Goal: Task Accomplishment & Management: Manage account settings

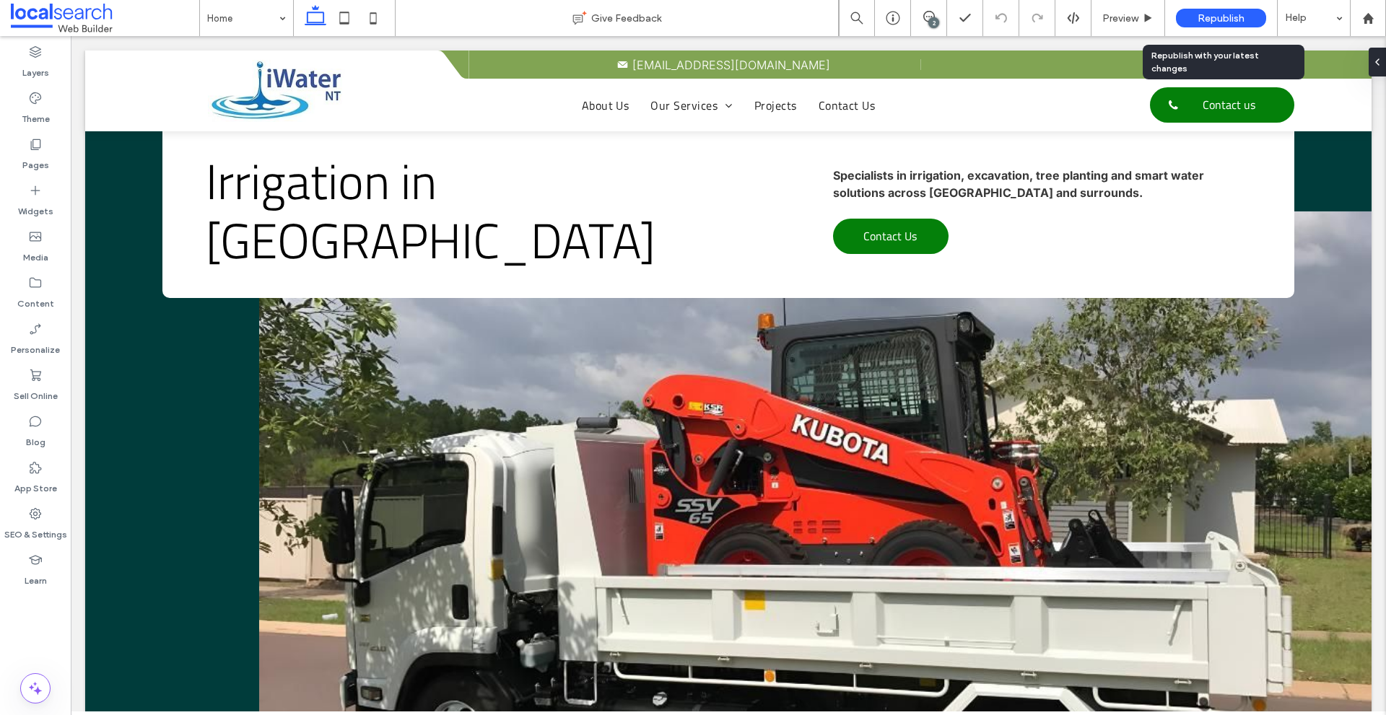
click at [1196, 19] on div "Republish" at bounding box center [1221, 18] width 90 height 19
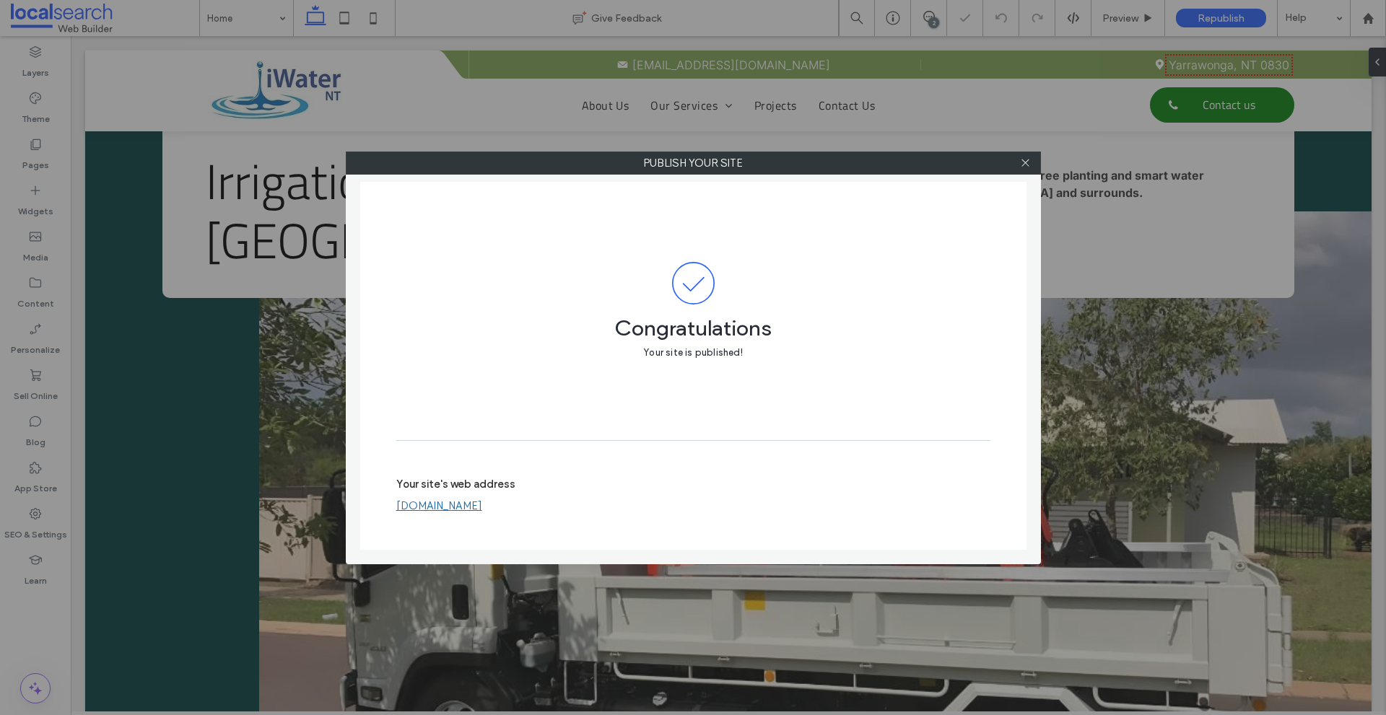
click at [482, 505] on link "iwaterntptyltd.webbuilder.localsearch.com.au" at bounding box center [439, 506] width 86 height 13
click at [1034, 162] on div at bounding box center [1026, 163] width 22 height 22
click at [1024, 161] on icon at bounding box center [1025, 162] width 11 height 11
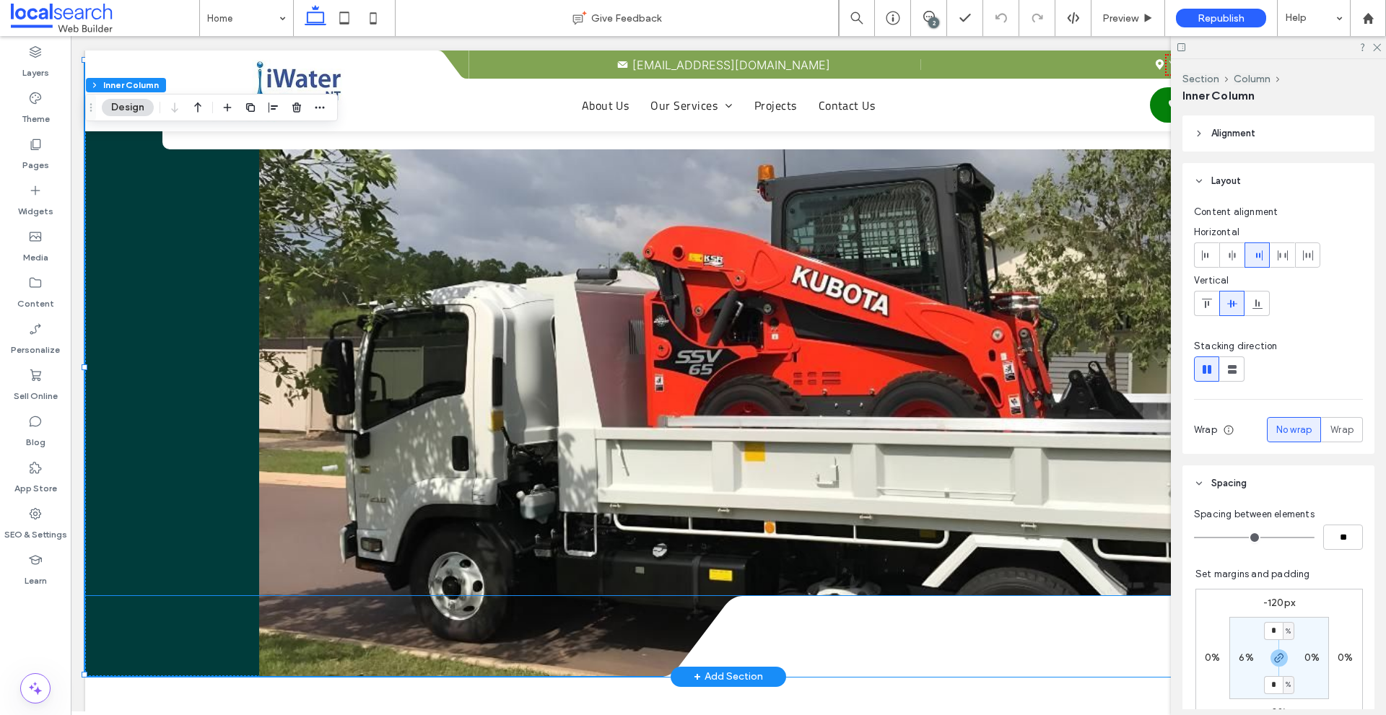
scroll to position [289, 0]
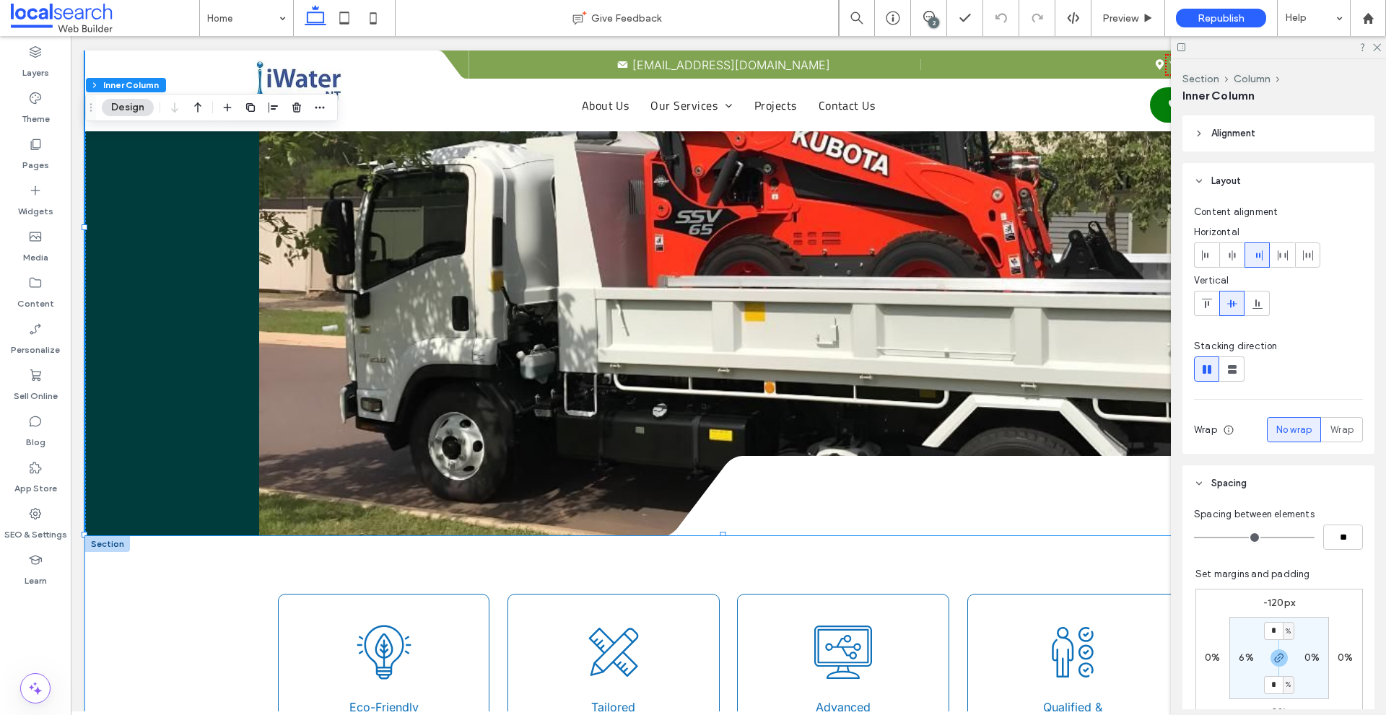
click at [156, 589] on div "Bulb Icon Eco-Friendly Solutions Tailored Icon Tailored Service Technology Icon…" at bounding box center [728, 649] width 1286 height 227
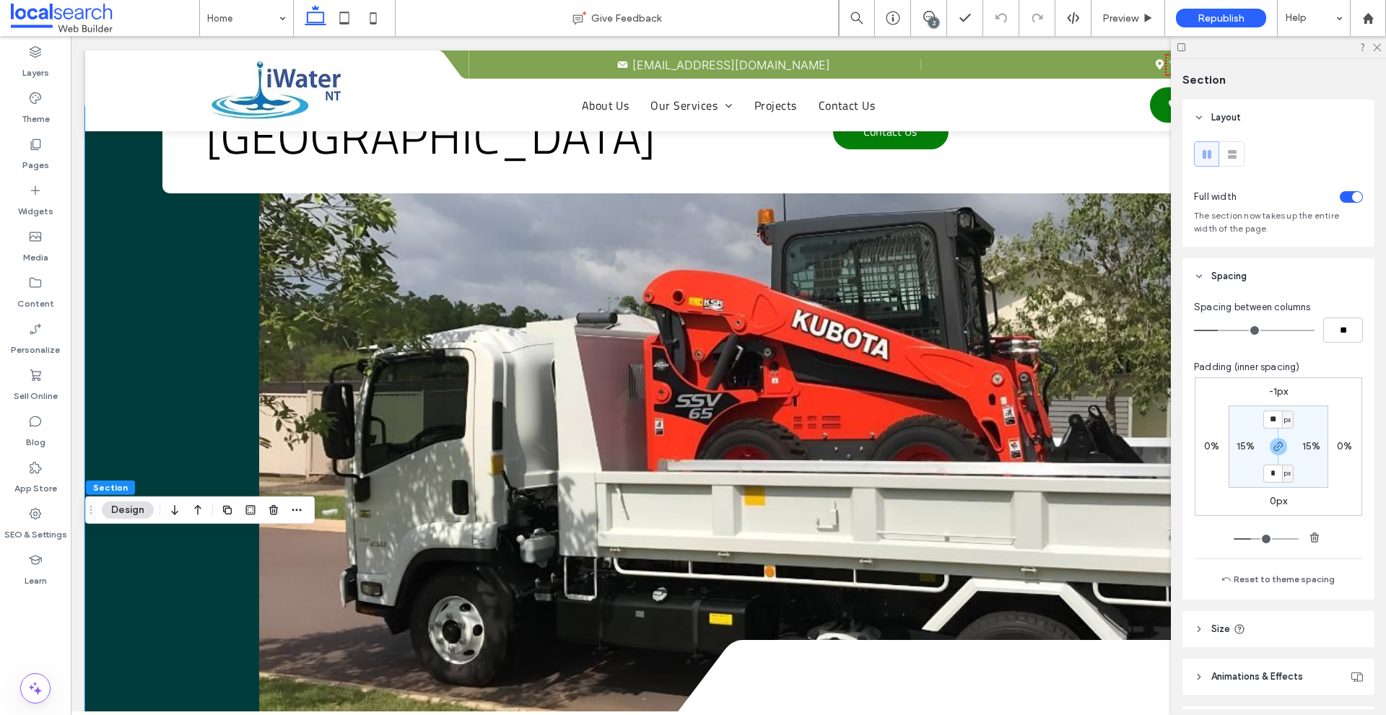
scroll to position [0, 0]
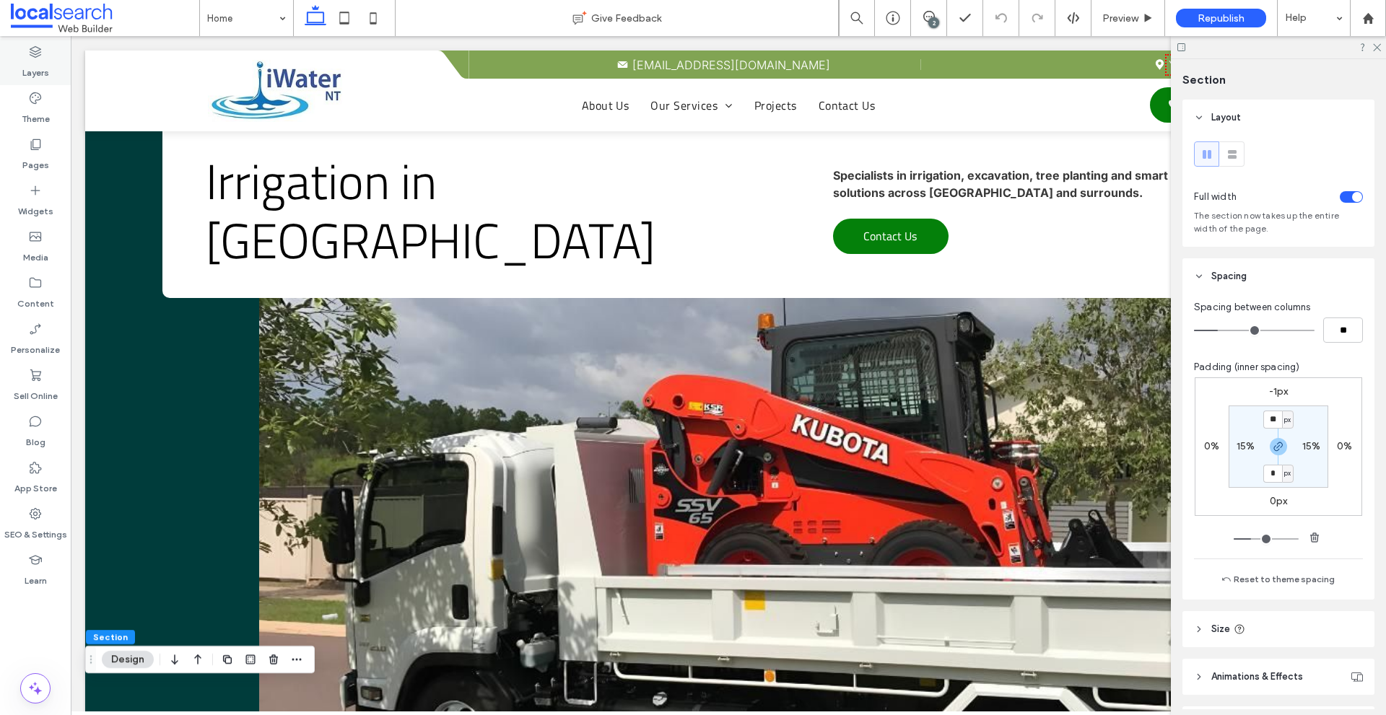
click at [40, 73] on label "Layers" at bounding box center [35, 69] width 27 height 20
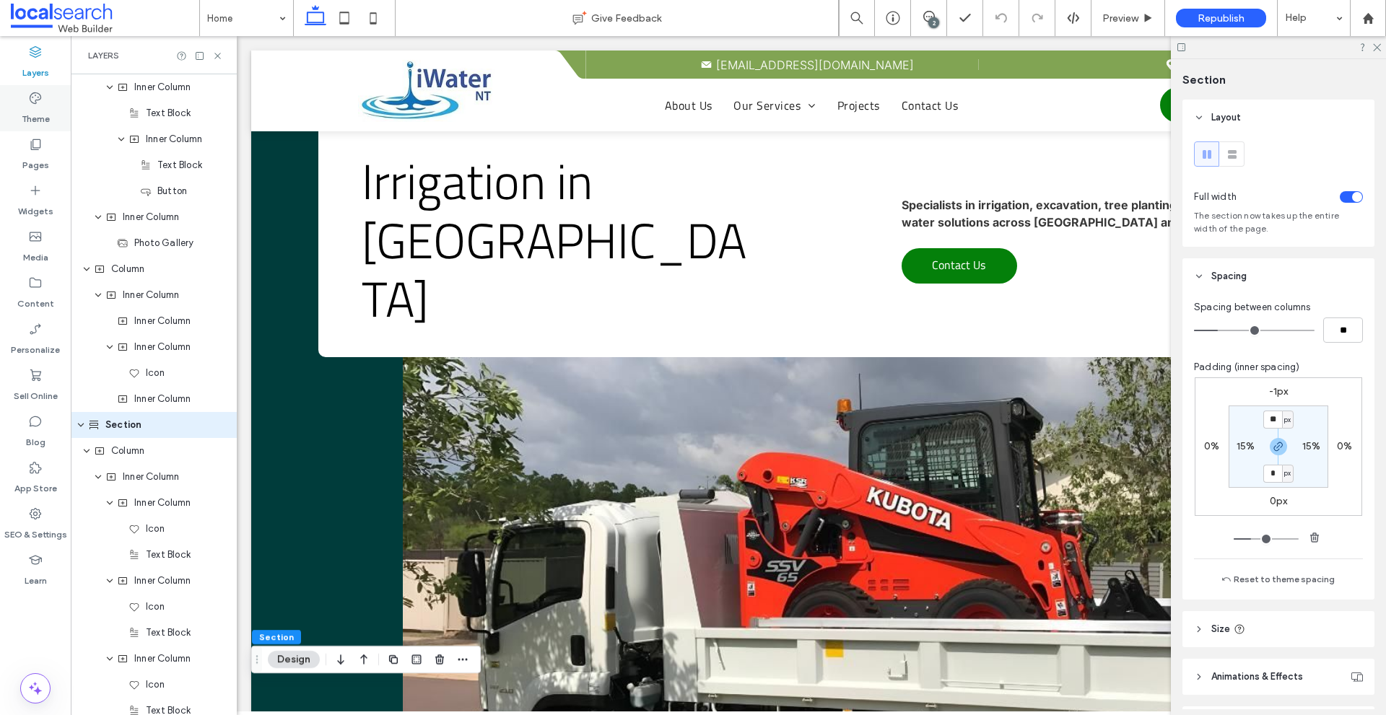
click at [32, 123] on label "Theme" at bounding box center [36, 115] width 28 height 20
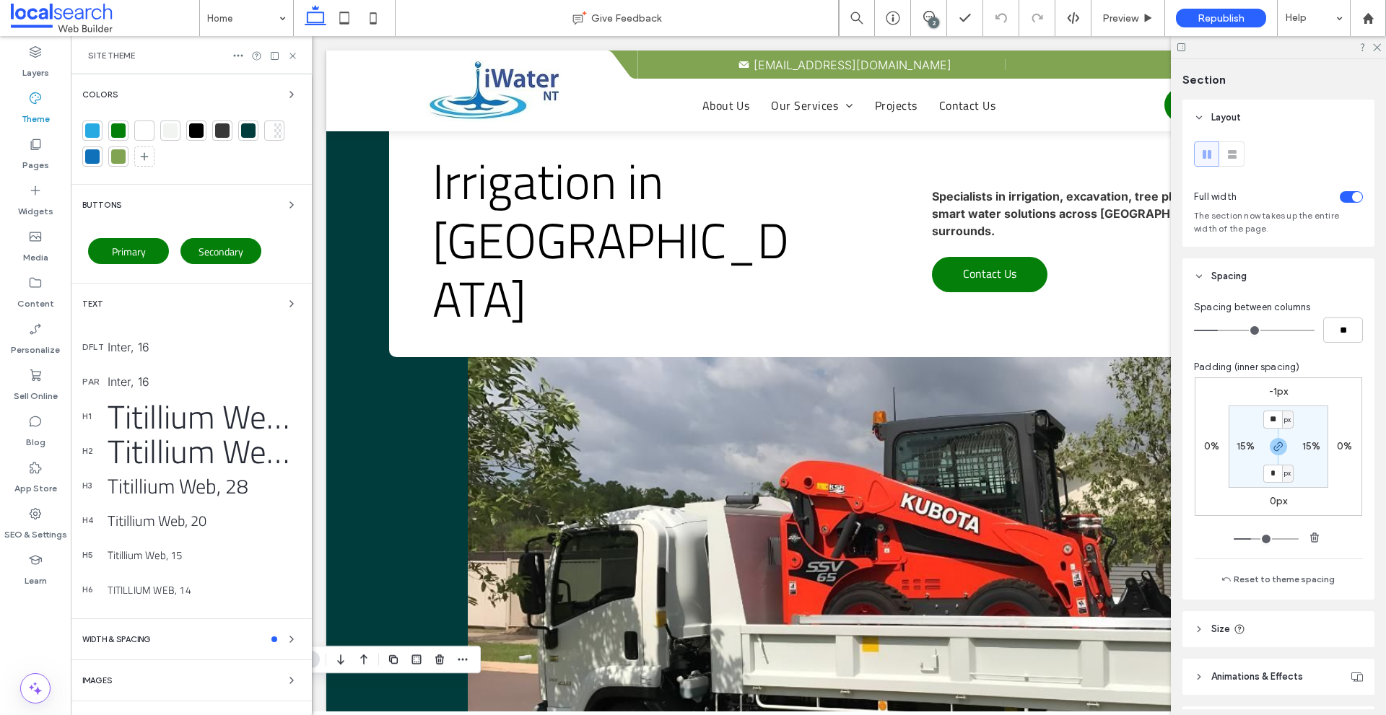
scroll to position [732, 0]
click at [249, 128] on div at bounding box center [248, 130] width 14 height 14
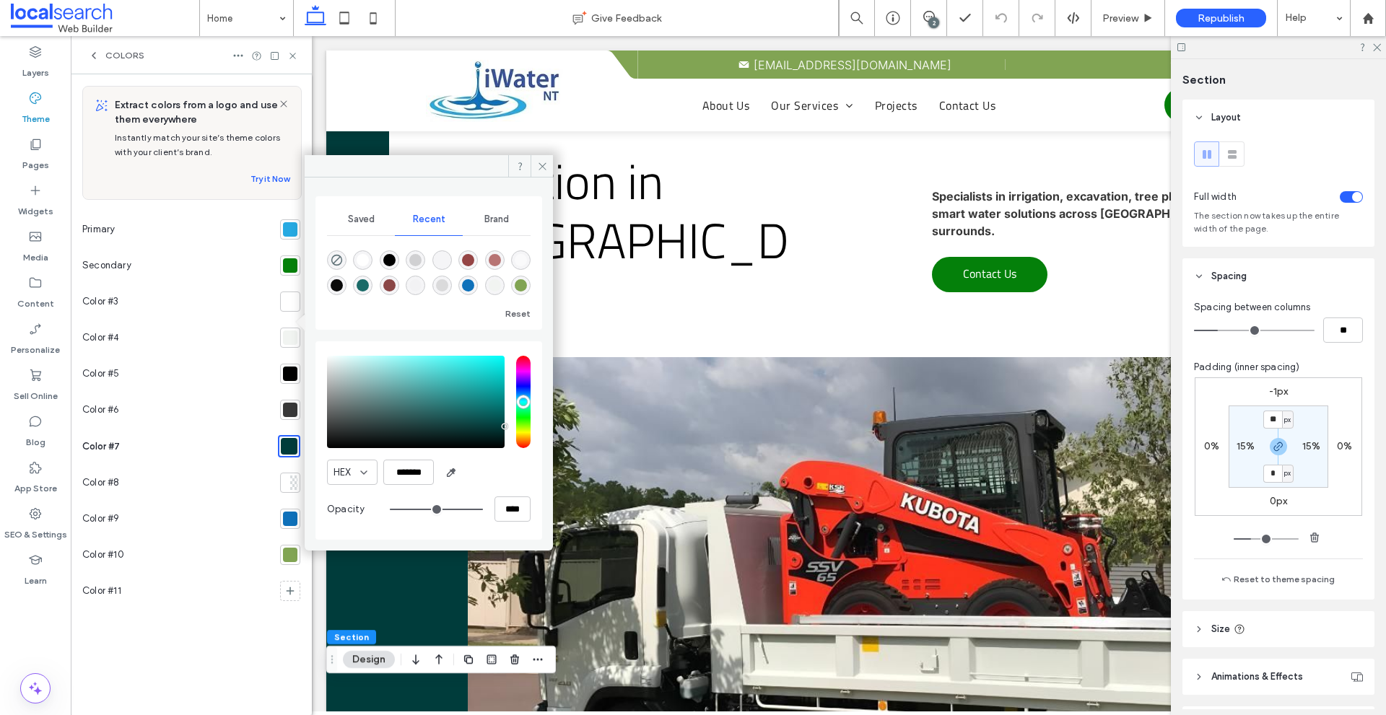
click at [285, 445] on div at bounding box center [289, 446] width 17 height 17
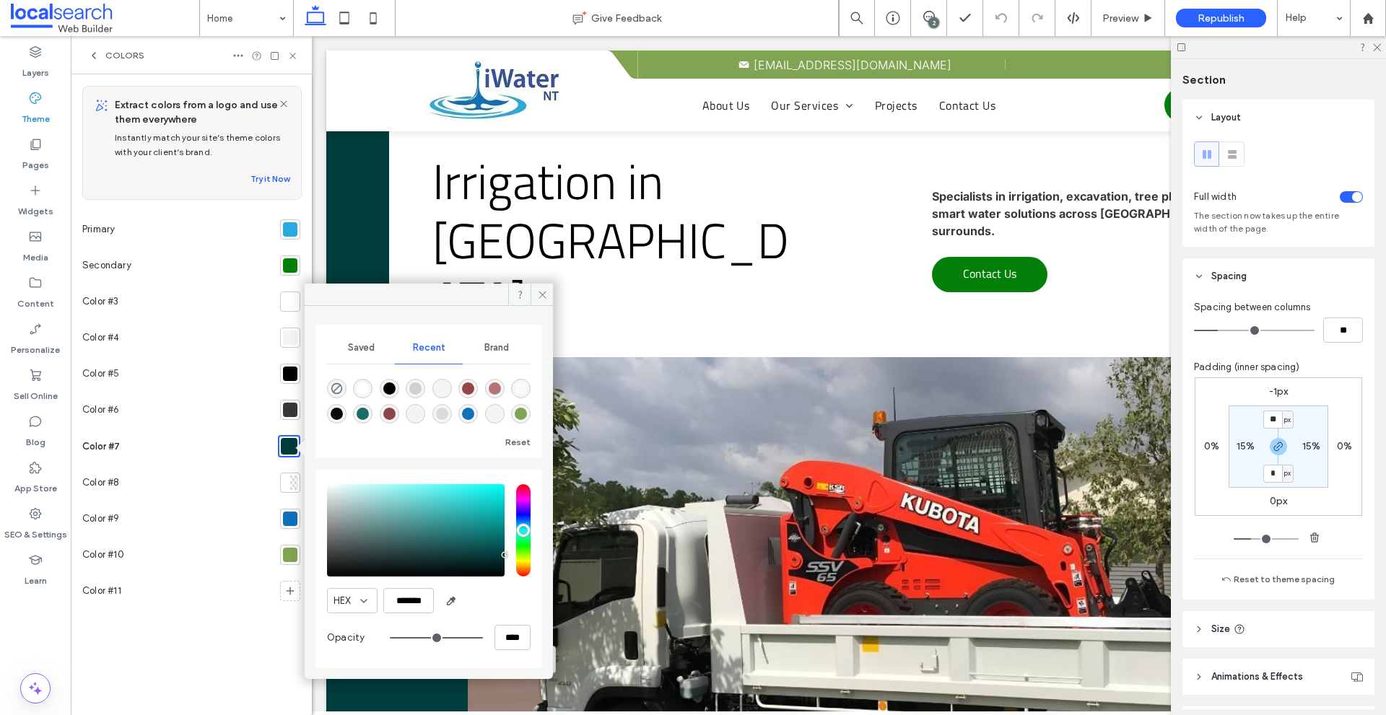
click at [295, 547] on div at bounding box center [290, 555] width 20 height 20
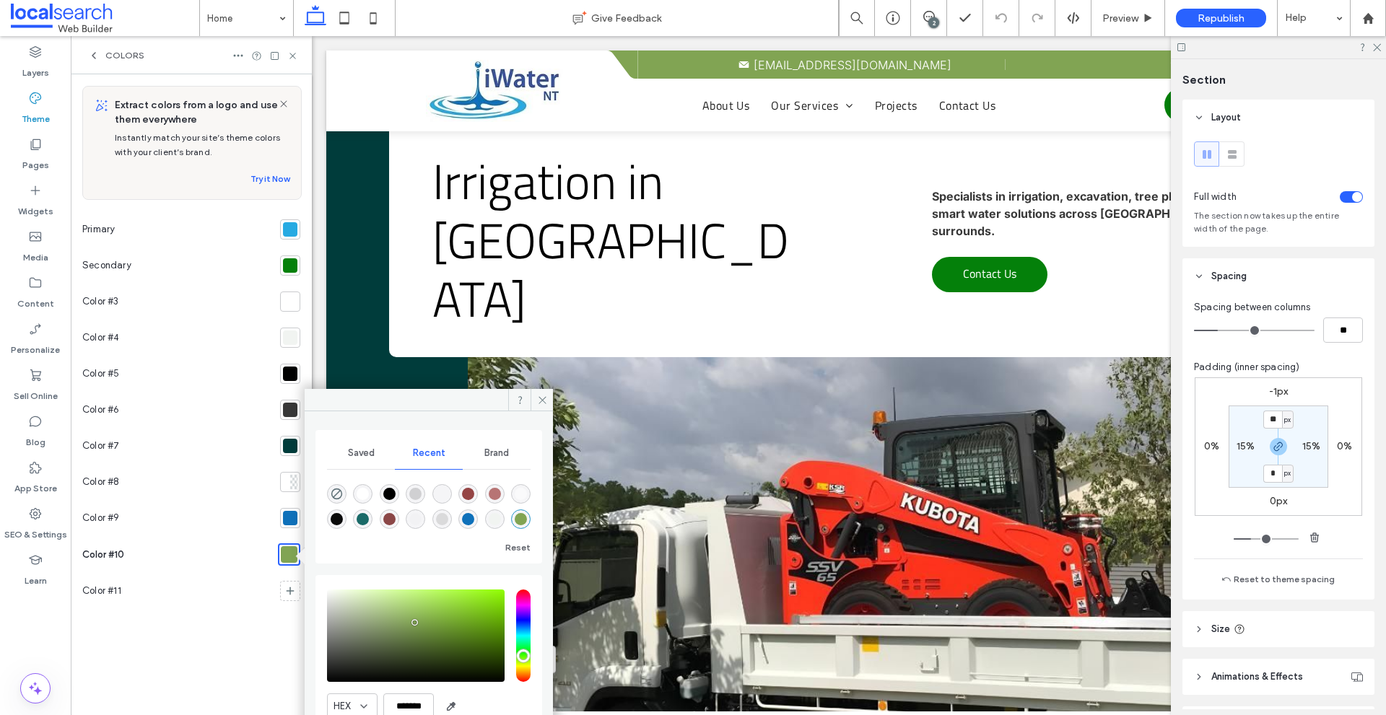
scroll to position [69, 0]
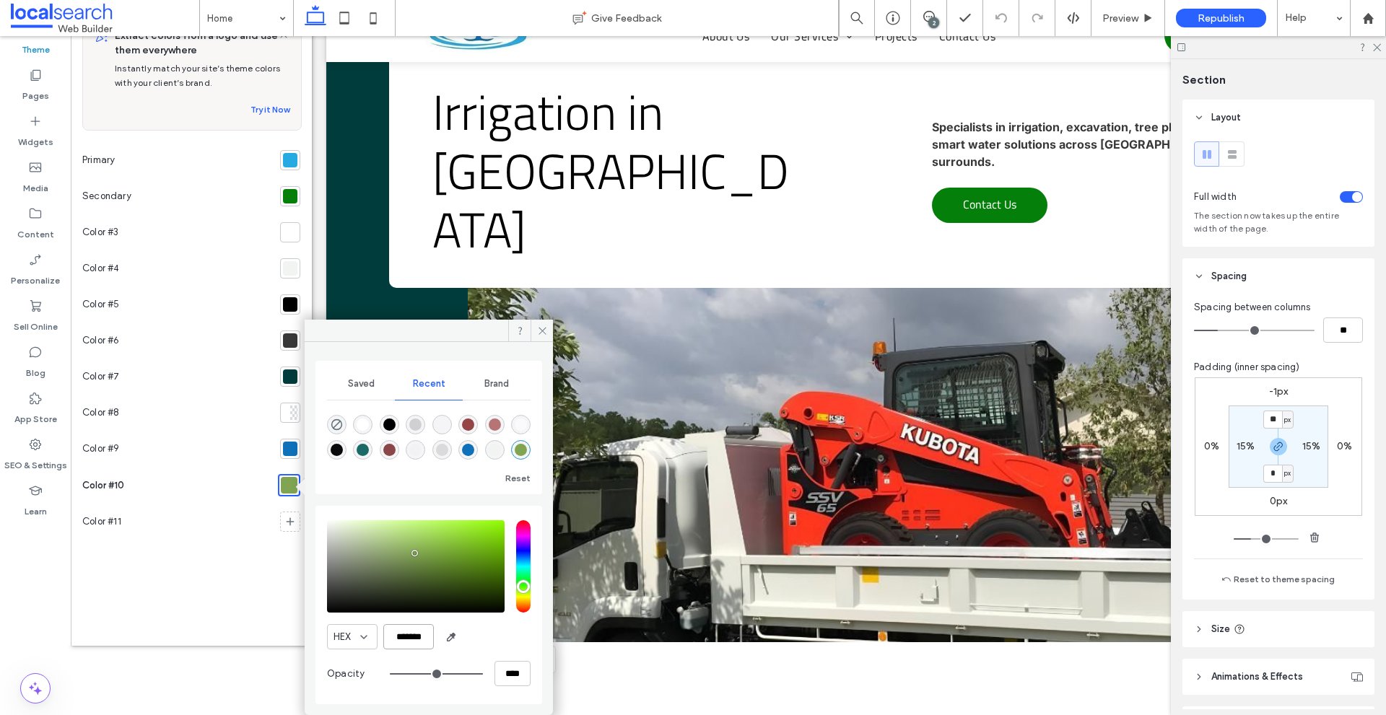
click at [406, 636] on input "*******" at bounding box center [408, 636] width 51 height 25
click at [294, 374] on div at bounding box center [290, 377] width 14 height 14
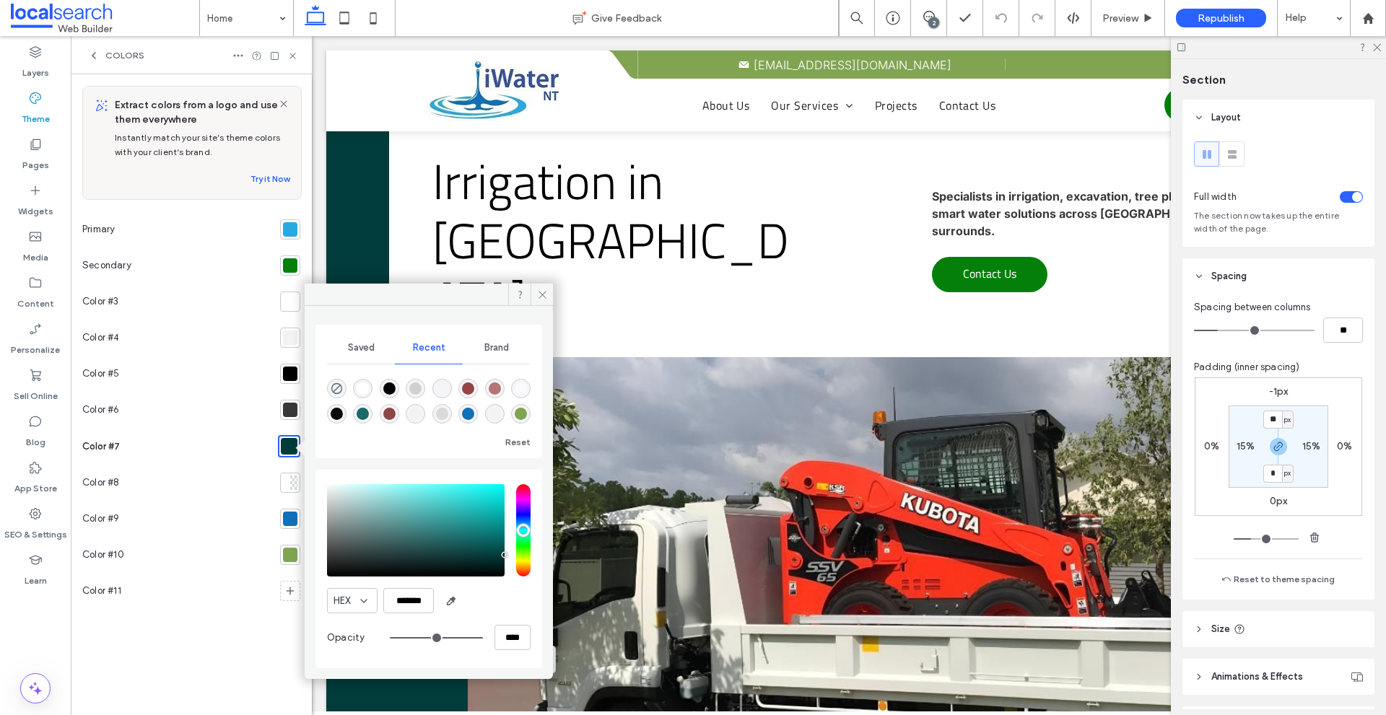
scroll to position [0, 0]
click at [408, 599] on input "*******" at bounding box center [408, 600] width 51 height 25
paste input "color picker textbox"
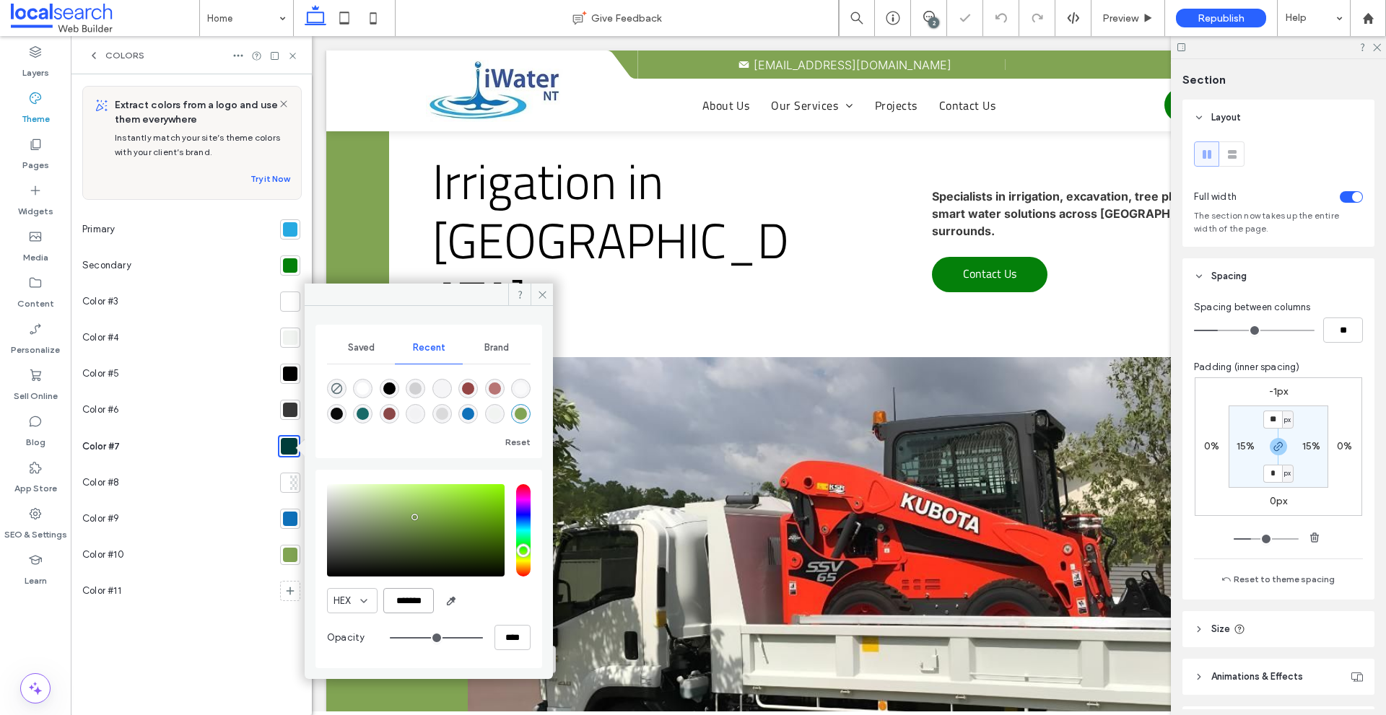
type input "*******"
click at [489, 598] on div "HEX *******" at bounding box center [429, 600] width 204 height 25
click at [292, 52] on icon at bounding box center [292, 56] width 11 height 11
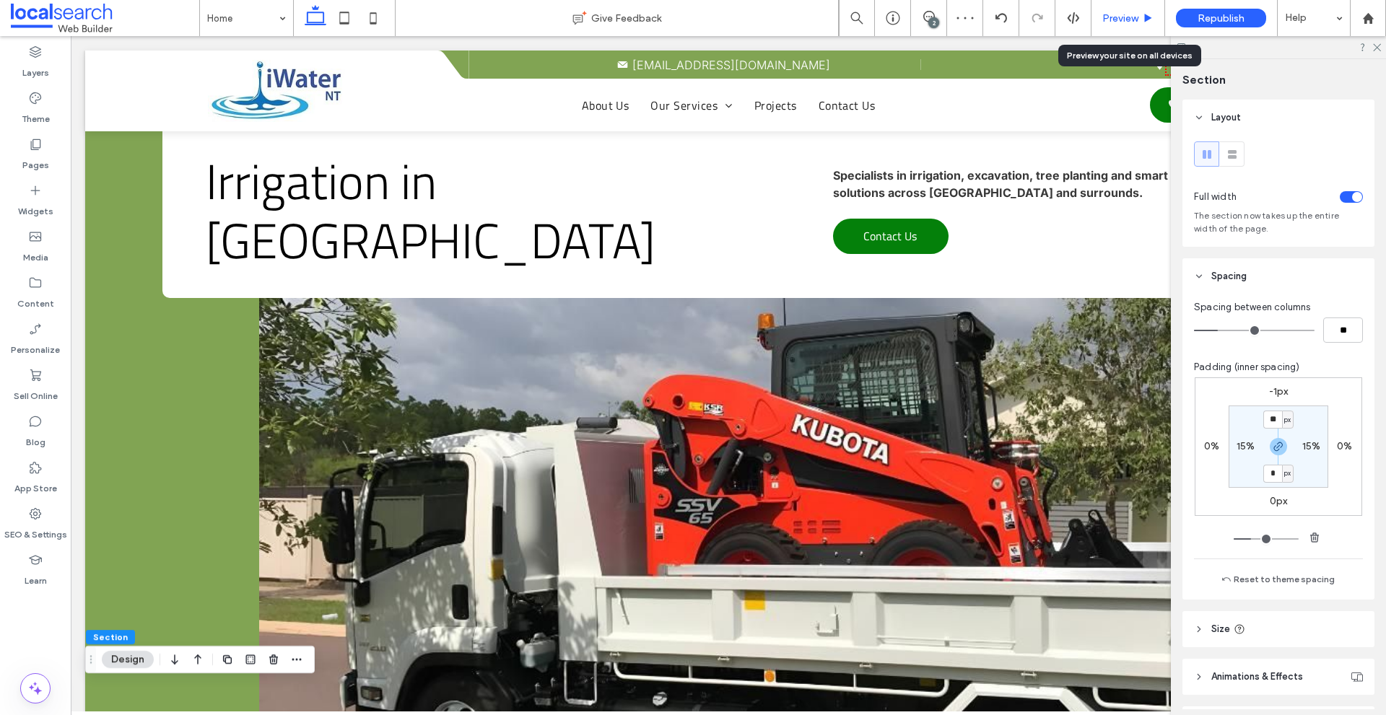
click at [1117, 14] on span "Preview" at bounding box center [1120, 18] width 36 height 12
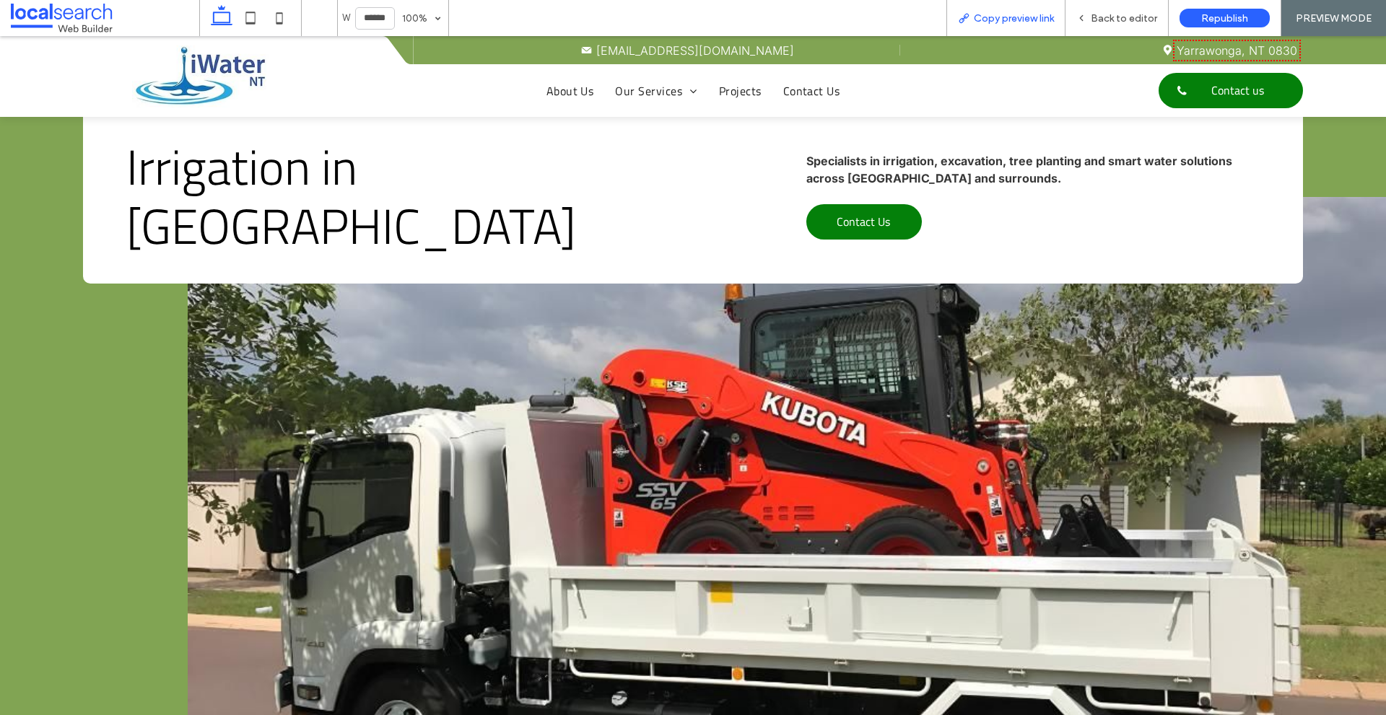
click at [1036, 20] on span "Copy preview link" at bounding box center [1014, 18] width 80 height 12
click at [1094, 18] on span "Back to editor" at bounding box center [1124, 18] width 66 height 12
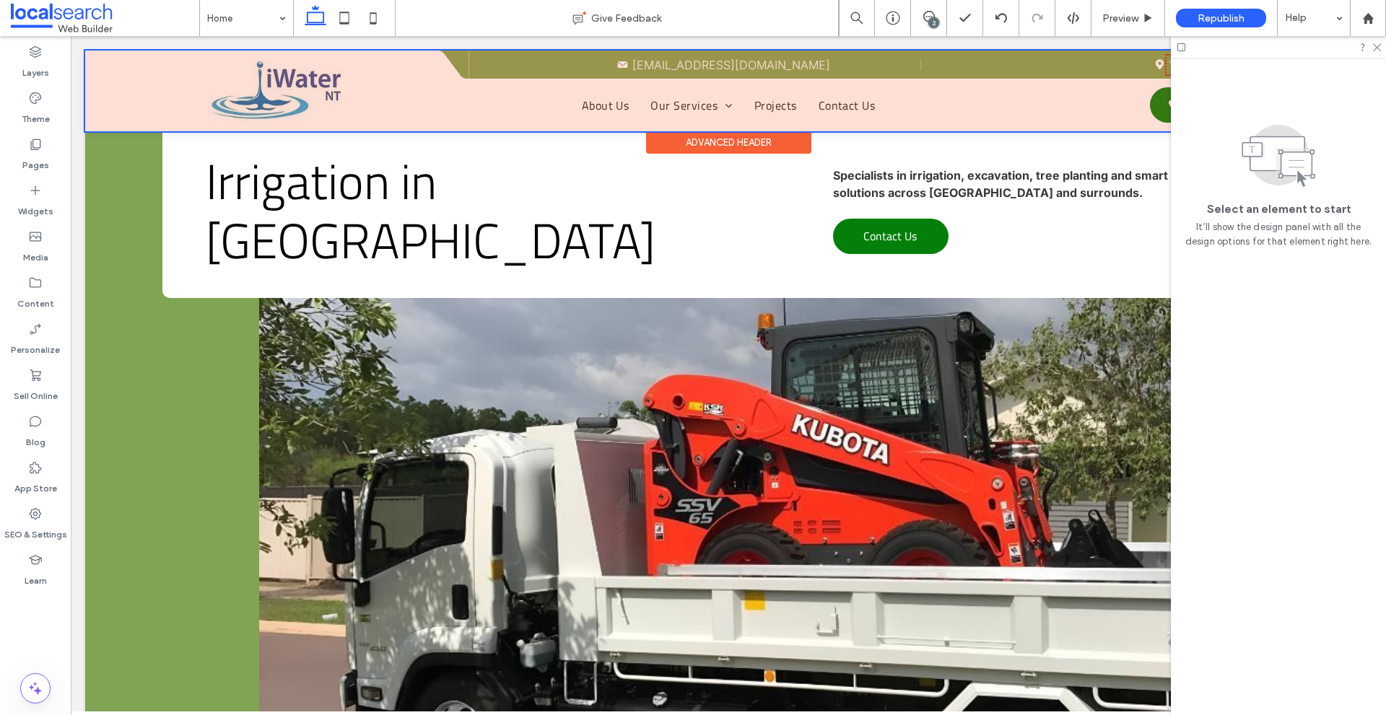
click at [485, 76] on div at bounding box center [728, 91] width 1286 height 81
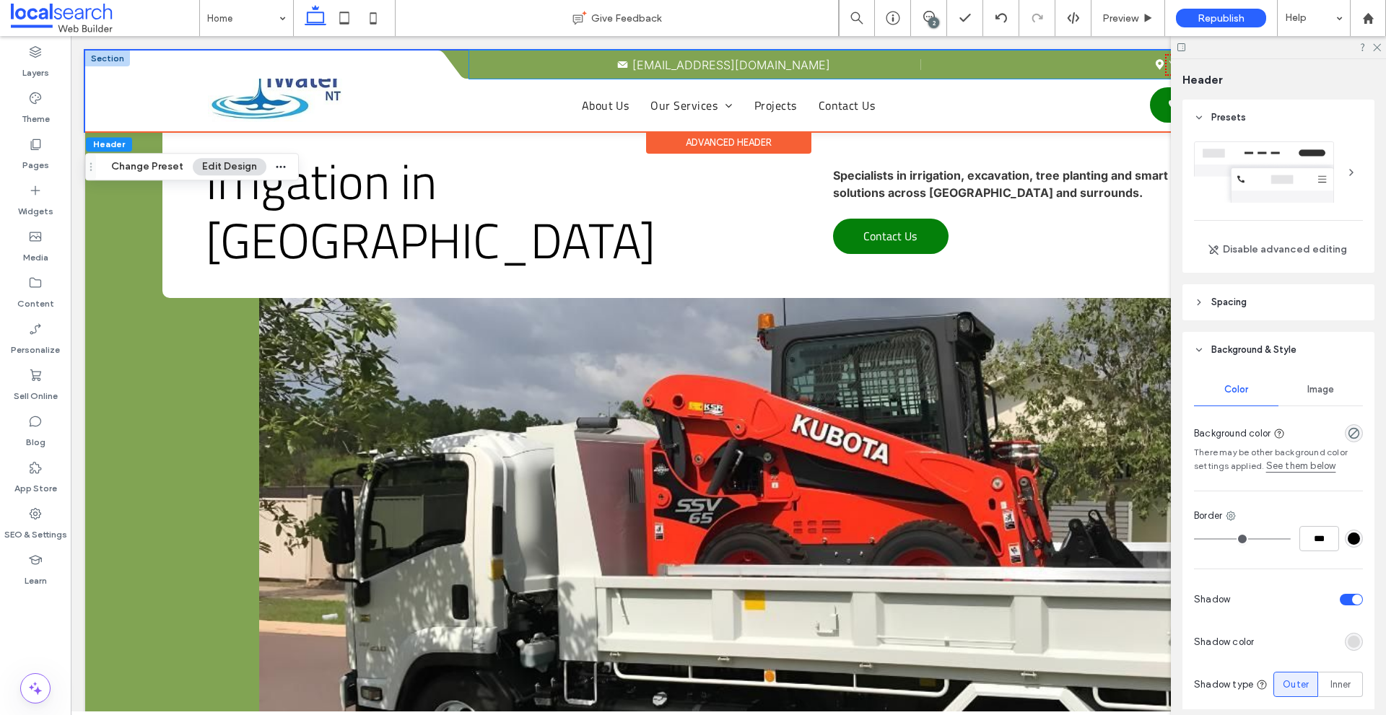
click at [470, 63] on div "Mail Icon mail iwaternt@icloud.com Map Icon Yarrawonga, NT 0830 ﻿" at bounding box center [920, 65] width 902 height 28
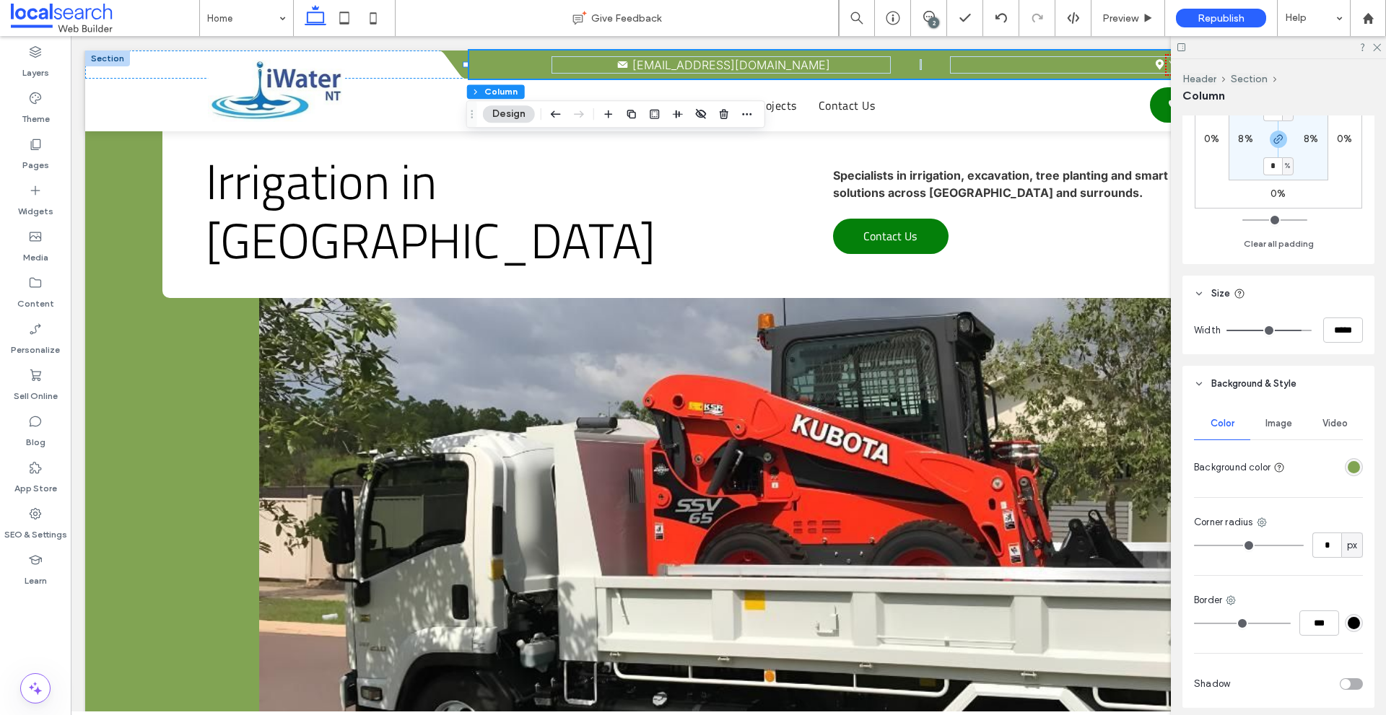
scroll to position [472, 0]
click at [1350, 472] on div "rgba(129, 164, 83, 1)" at bounding box center [1354, 467] width 12 height 12
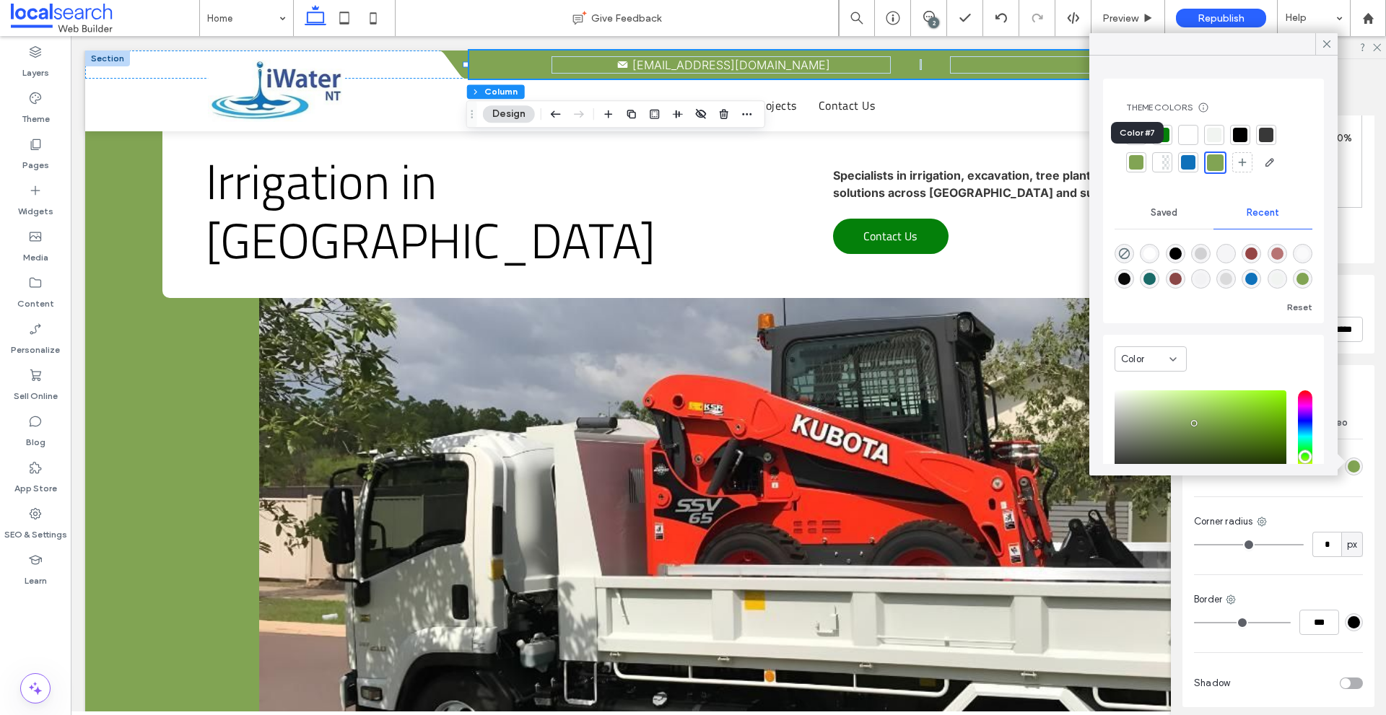
click at [1138, 160] on div at bounding box center [1136, 162] width 14 height 14
click at [54, 92] on div "Theme" at bounding box center [35, 108] width 71 height 46
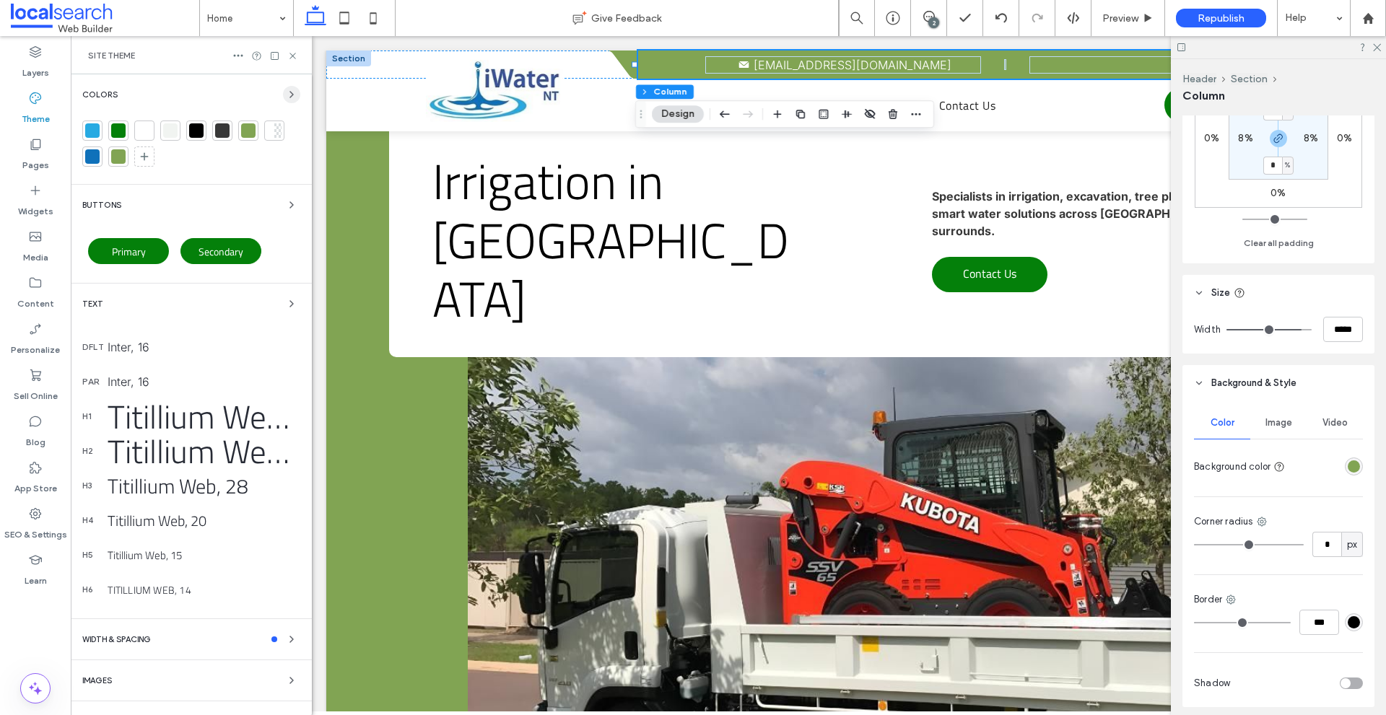
click at [286, 95] on icon "button" at bounding box center [292, 95] width 12 height 12
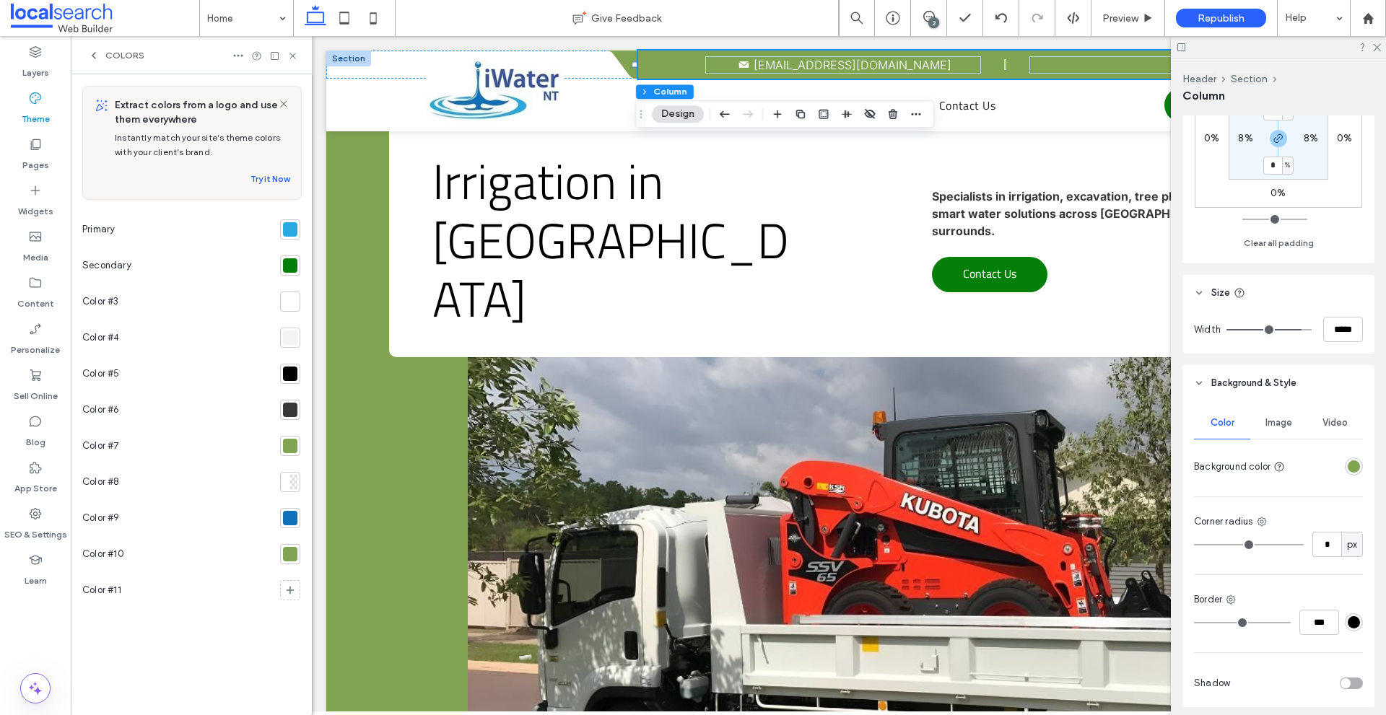
click at [289, 548] on div at bounding box center [290, 554] width 14 height 14
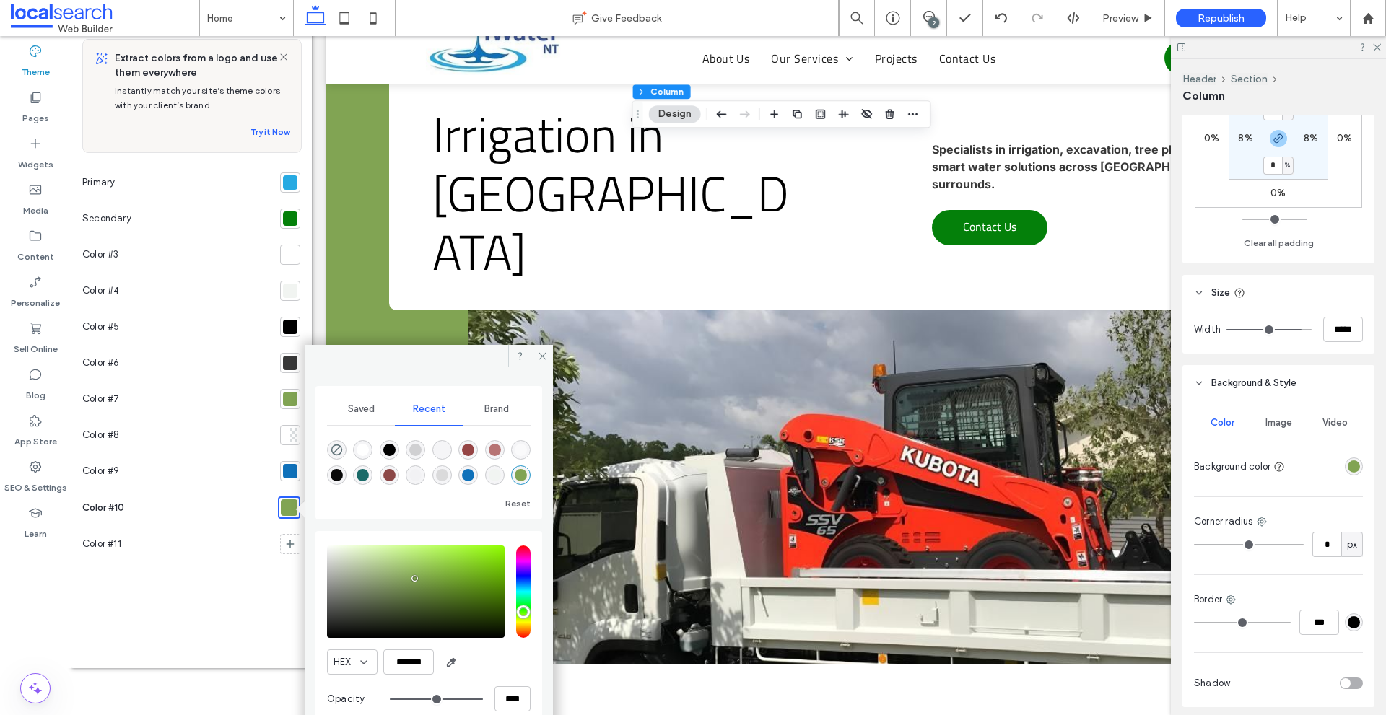
scroll to position [72, 0]
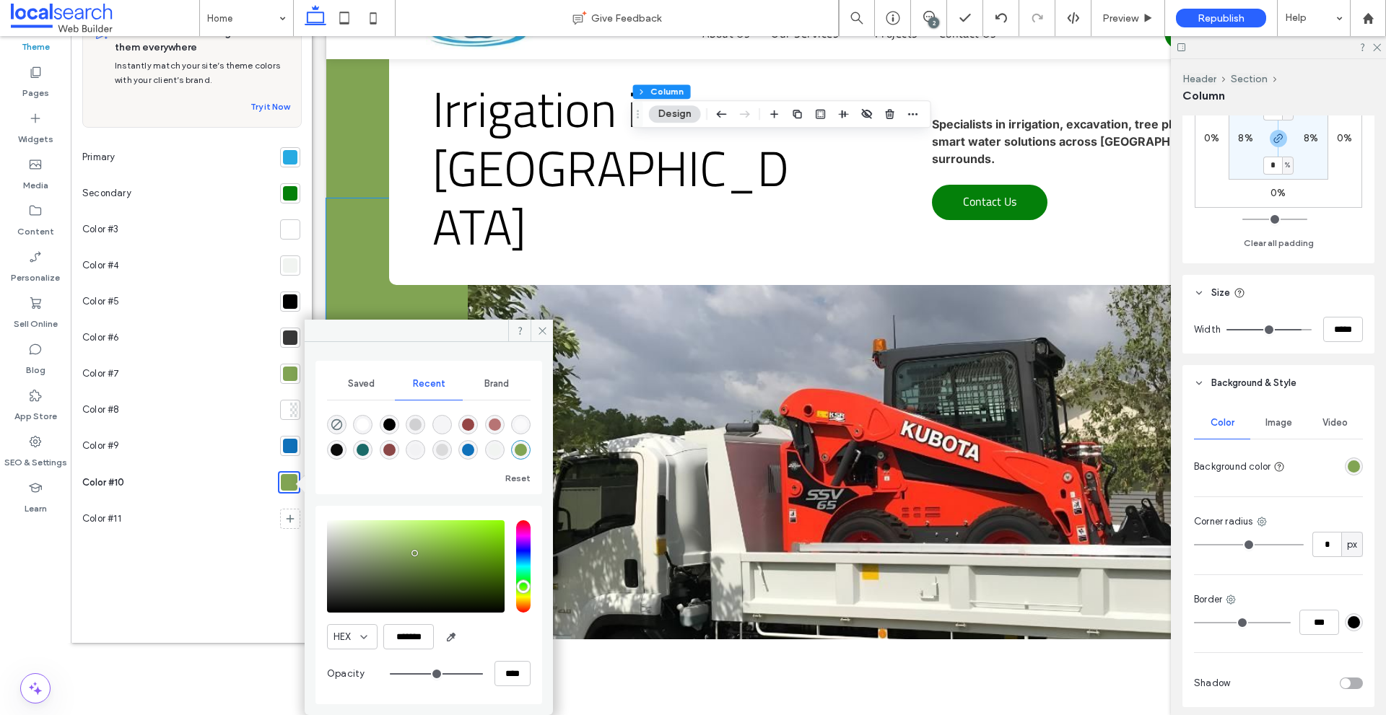
click at [549, 319] on link at bounding box center [920, 506] width 904 height 614
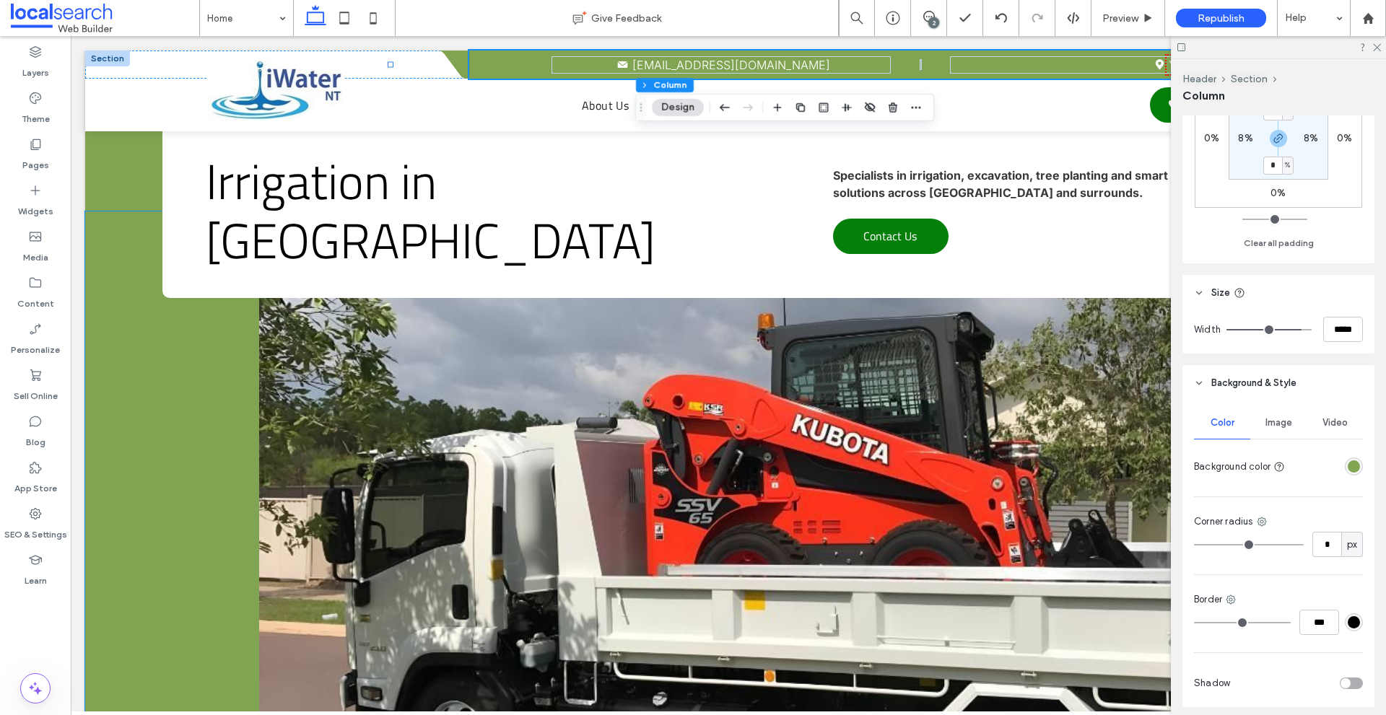
scroll to position [0, 0]
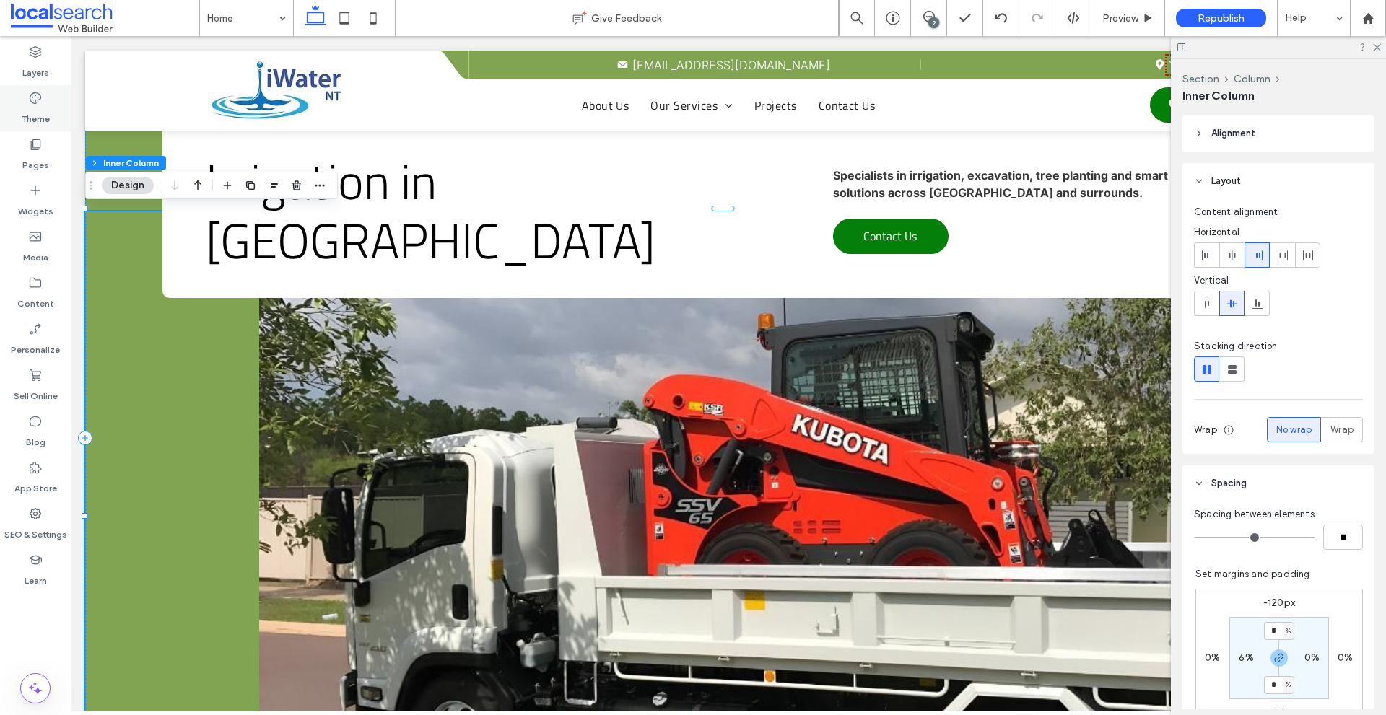
click at [45, 92] on div "Theme" at bounding box center [35, 108] width 71 height 46
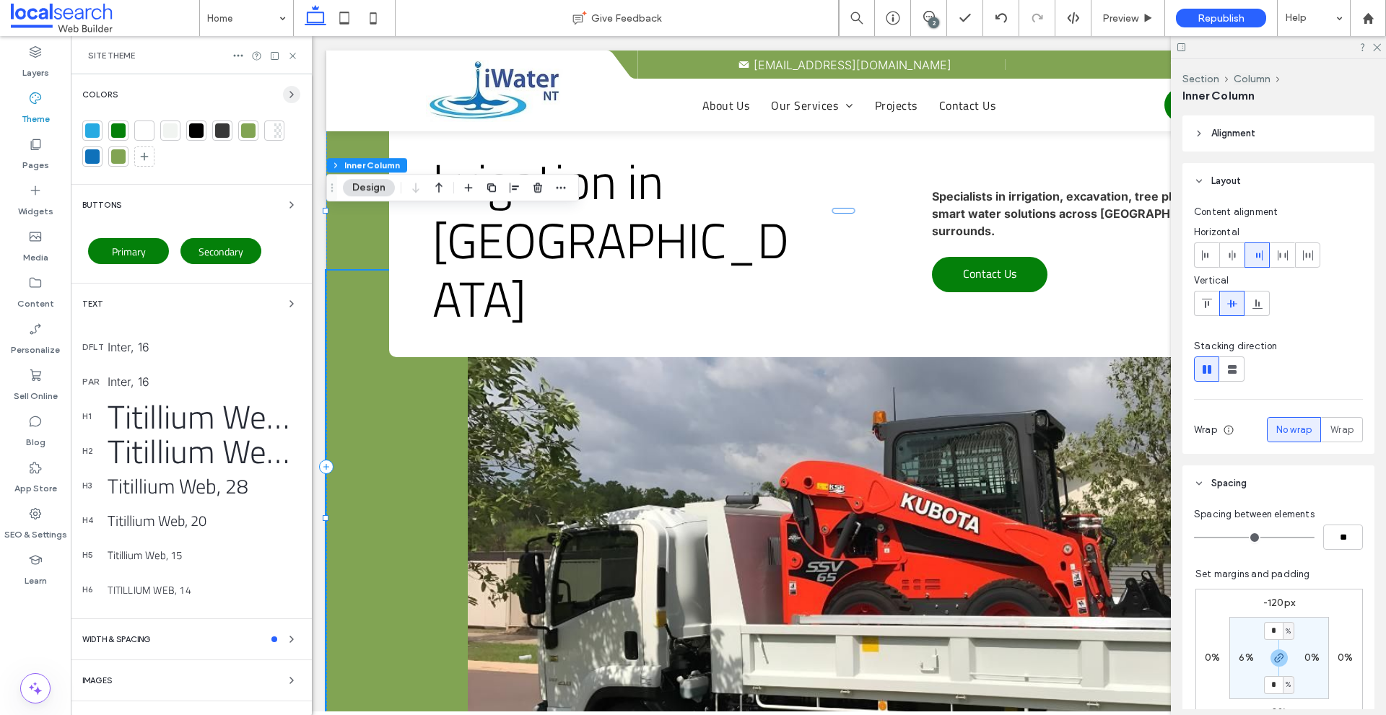
click at [285, 101] on span "button" at bounding box center [291, 94] width 17 height 17
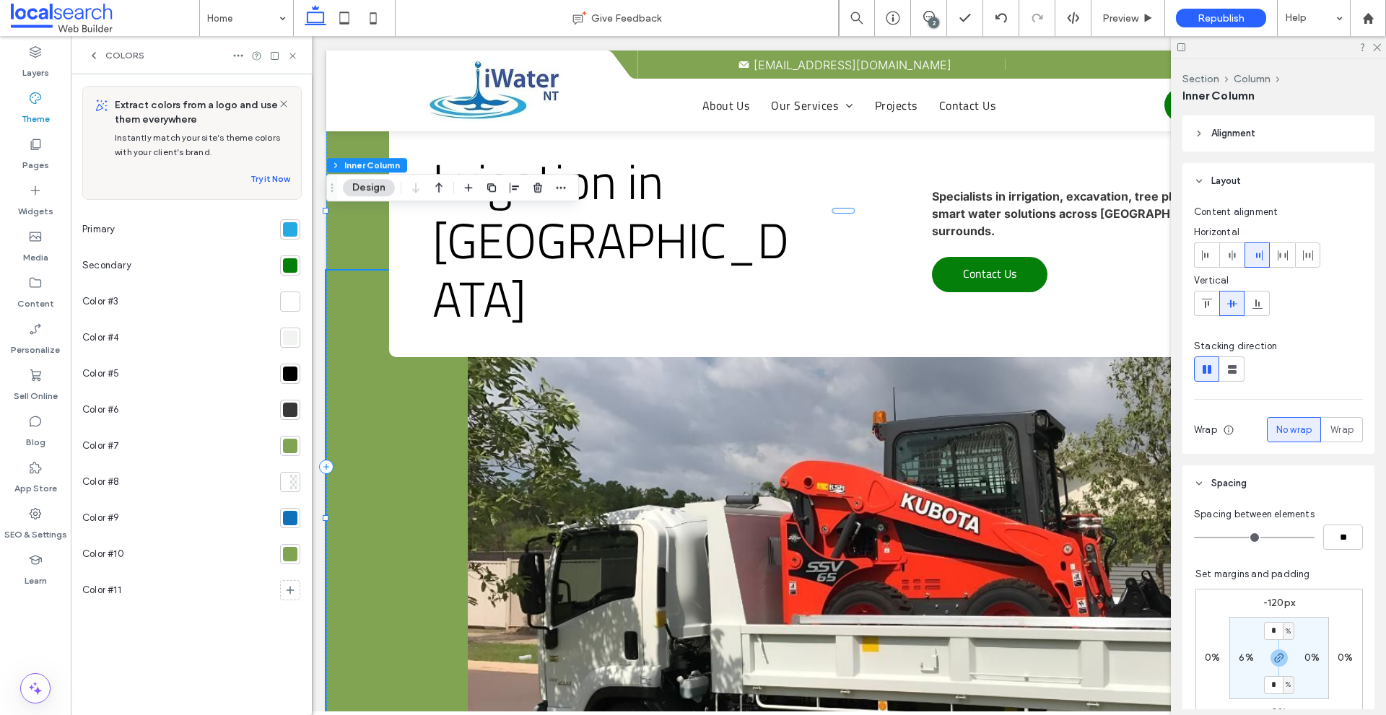
click at [291, 445] on div at bounding box center [290, 446] width 14 height 14
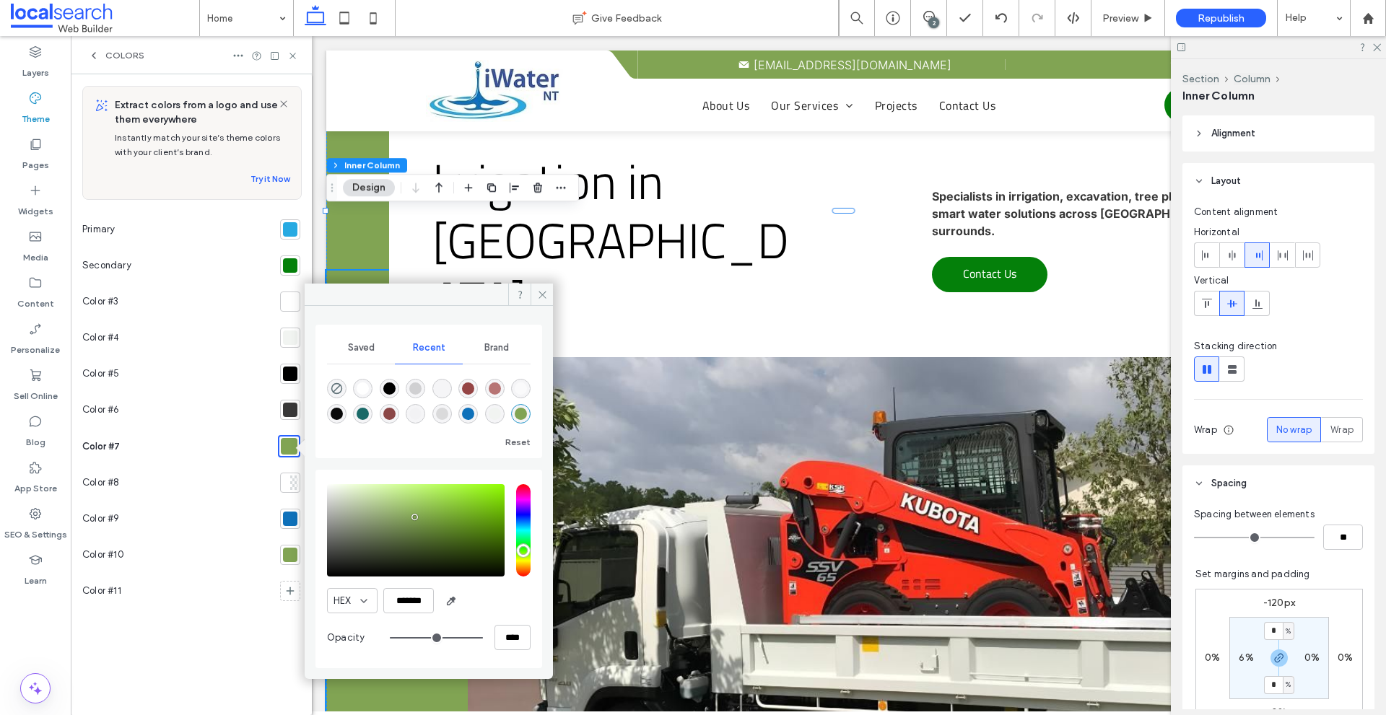
click at [287, 558] on div at bounding box center [290, 555] width 14 height 14
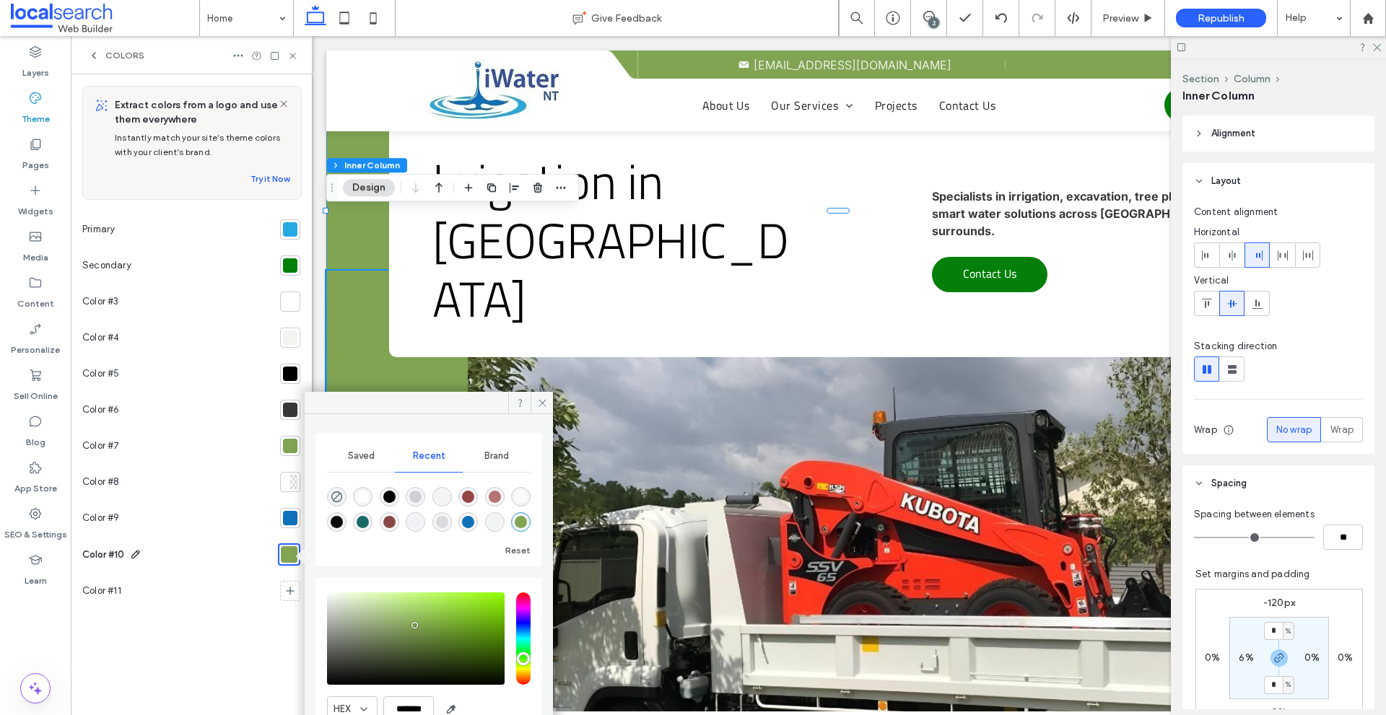
click at [131, 549] on icon at bounding box center [136, 555] width 12 height 12
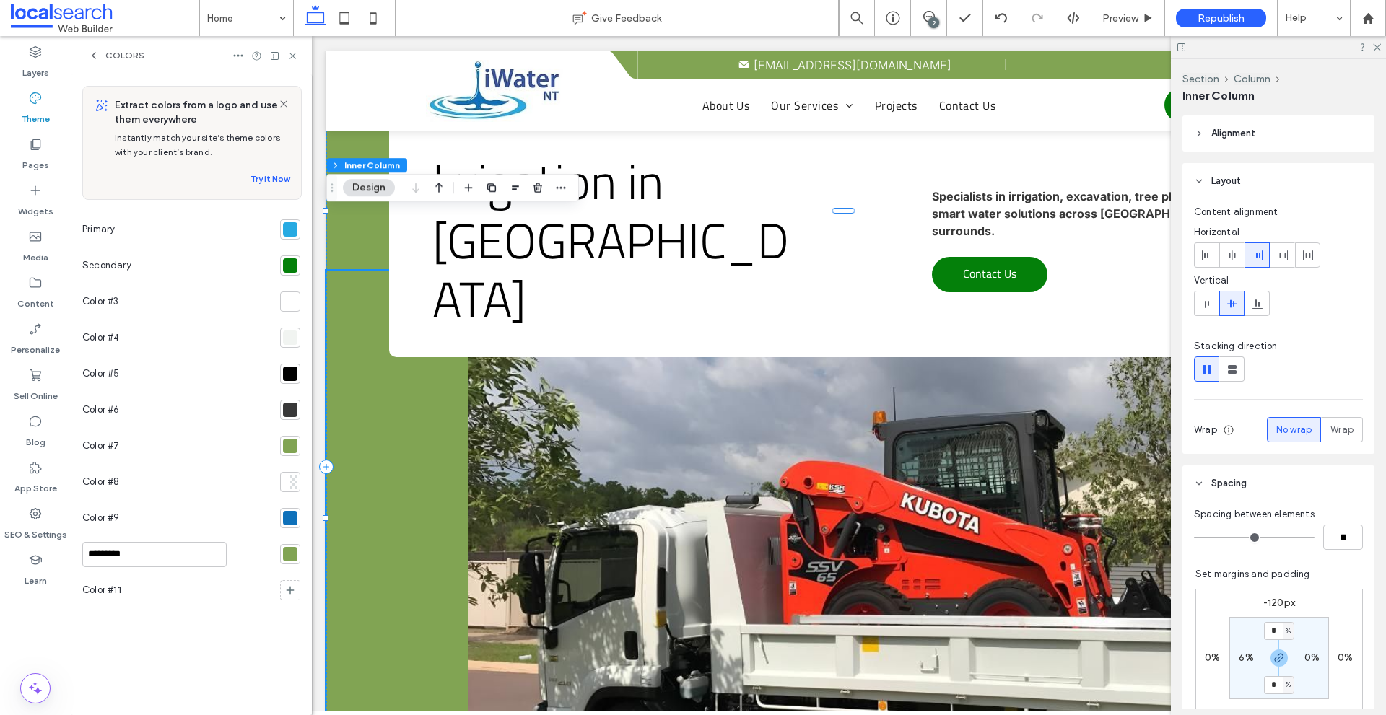
click at [289, 549] on div at bounding box center [290, 554] width 14 height 14
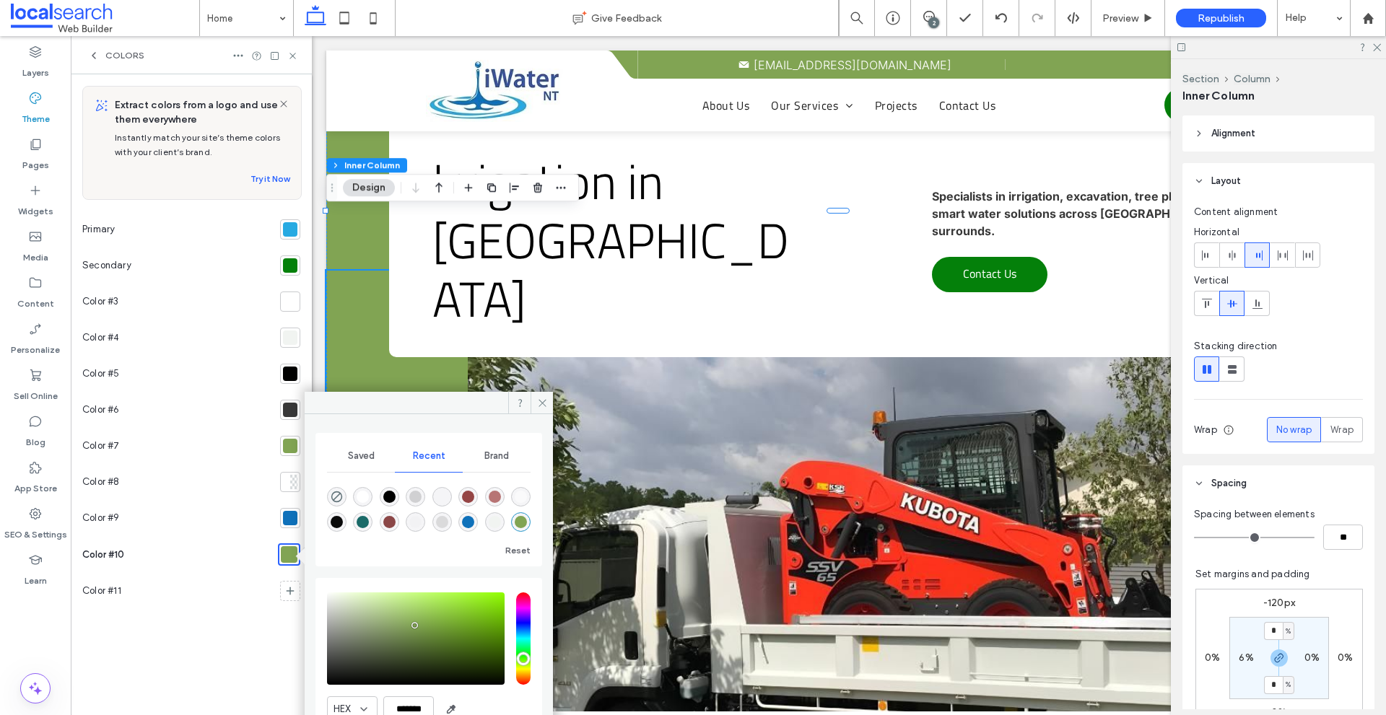
scroll to position [72, 0]
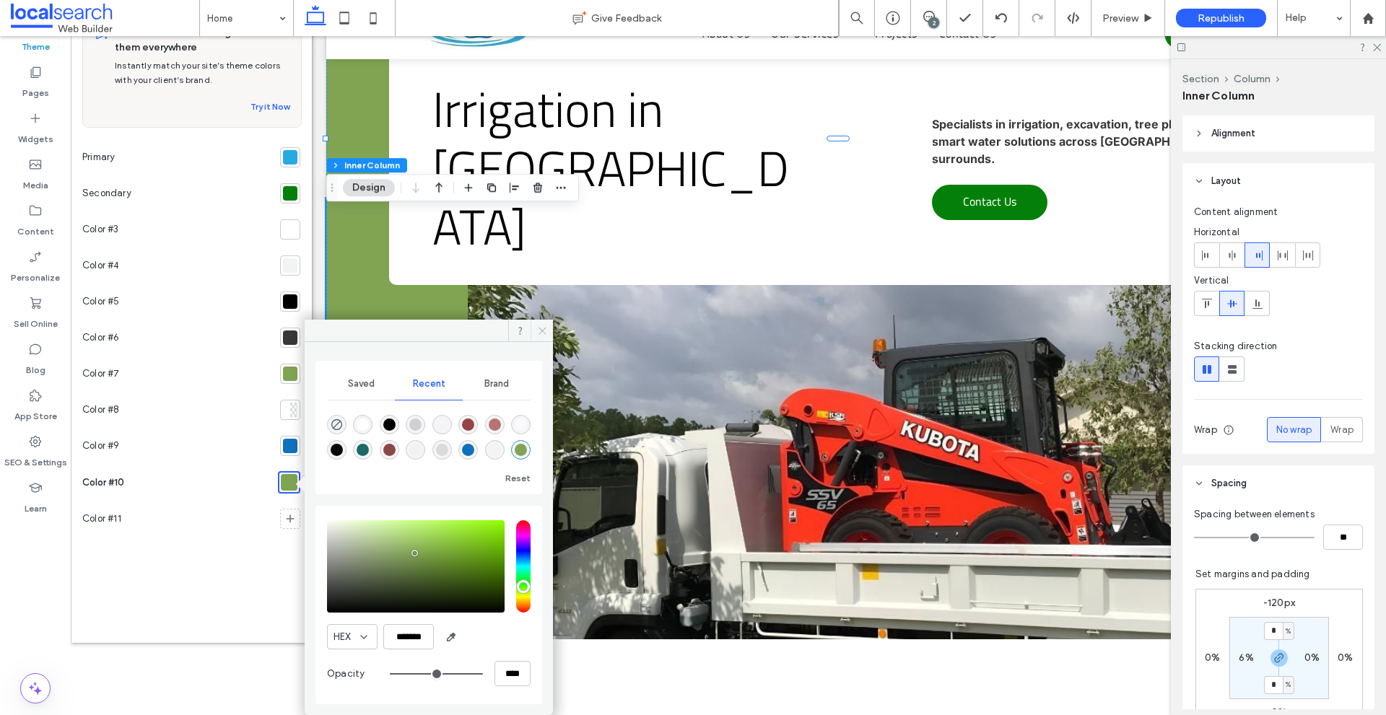
click at [549, 321] on span at bounding box center [542, 331] width 22 height 22
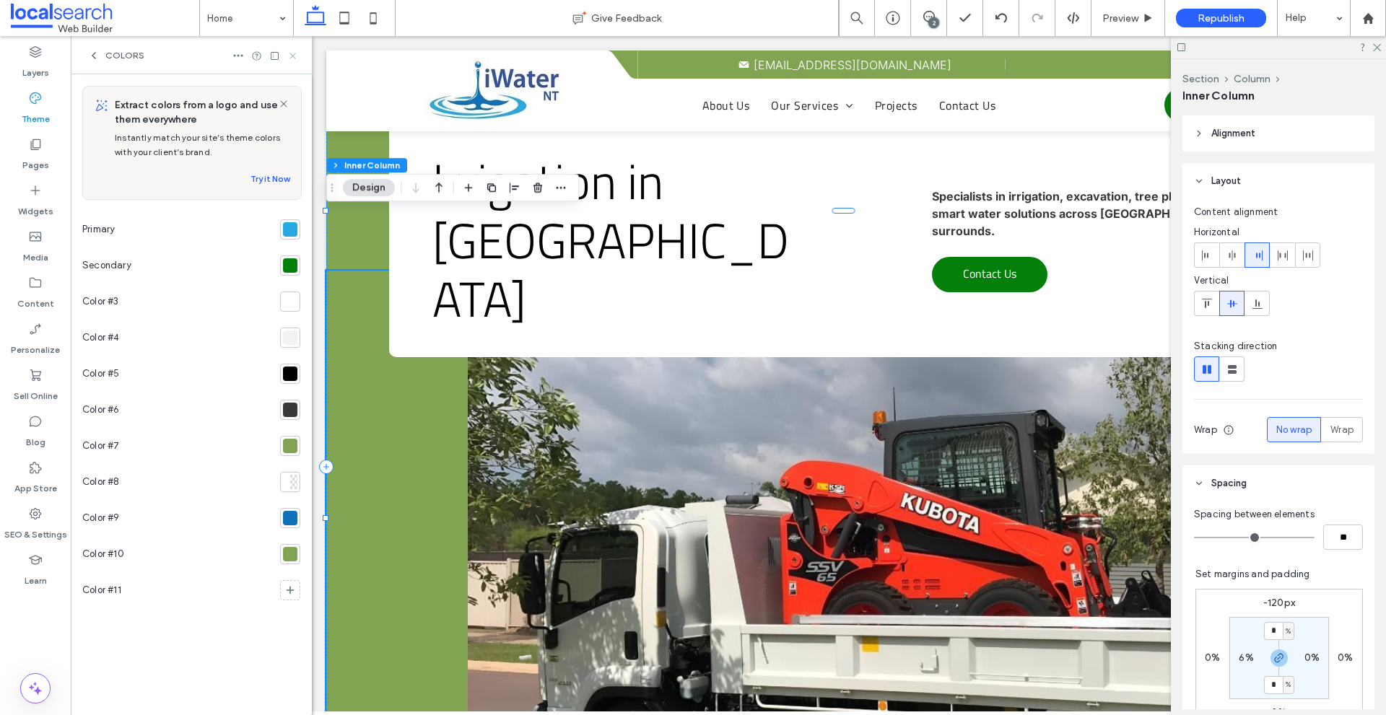
click at [293, 51] on icon at bounding box center [292, 56] width 11 height 11
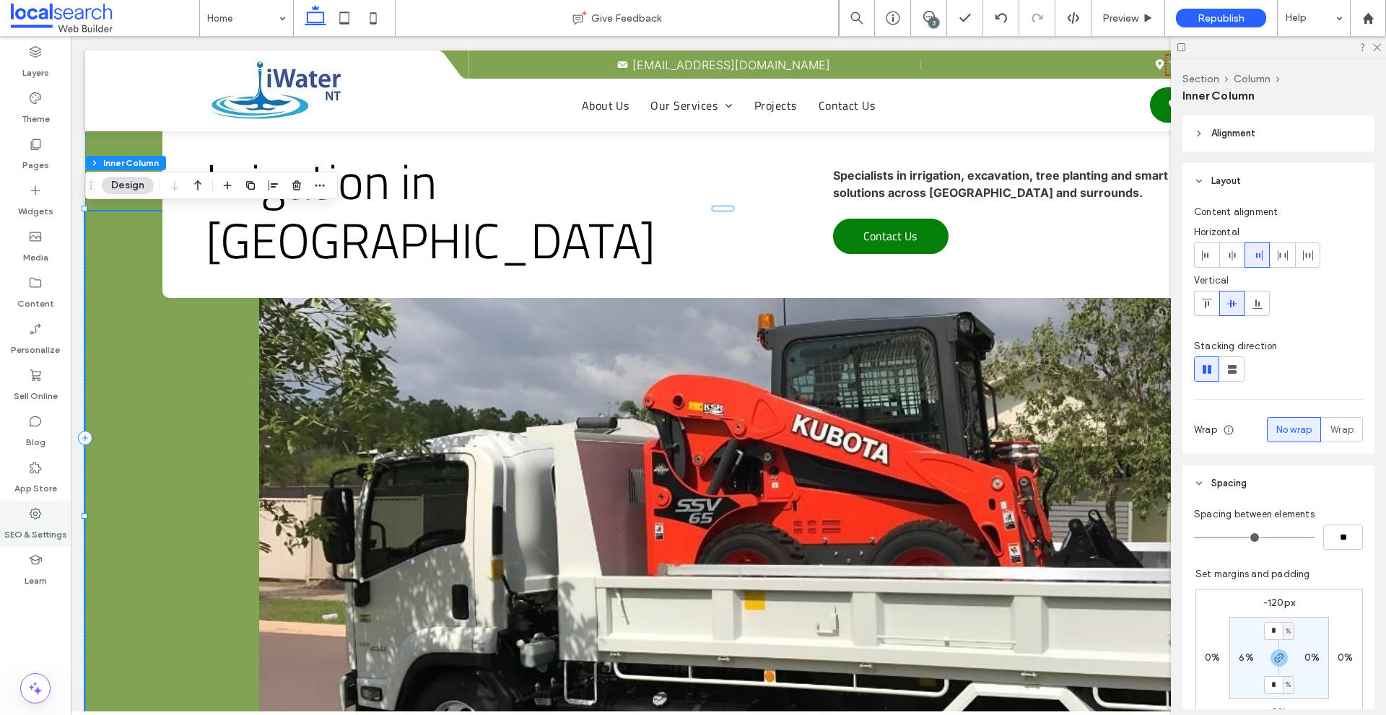
click at [32, 509] on icon at bounding box center [35, 514] width 14 height 14
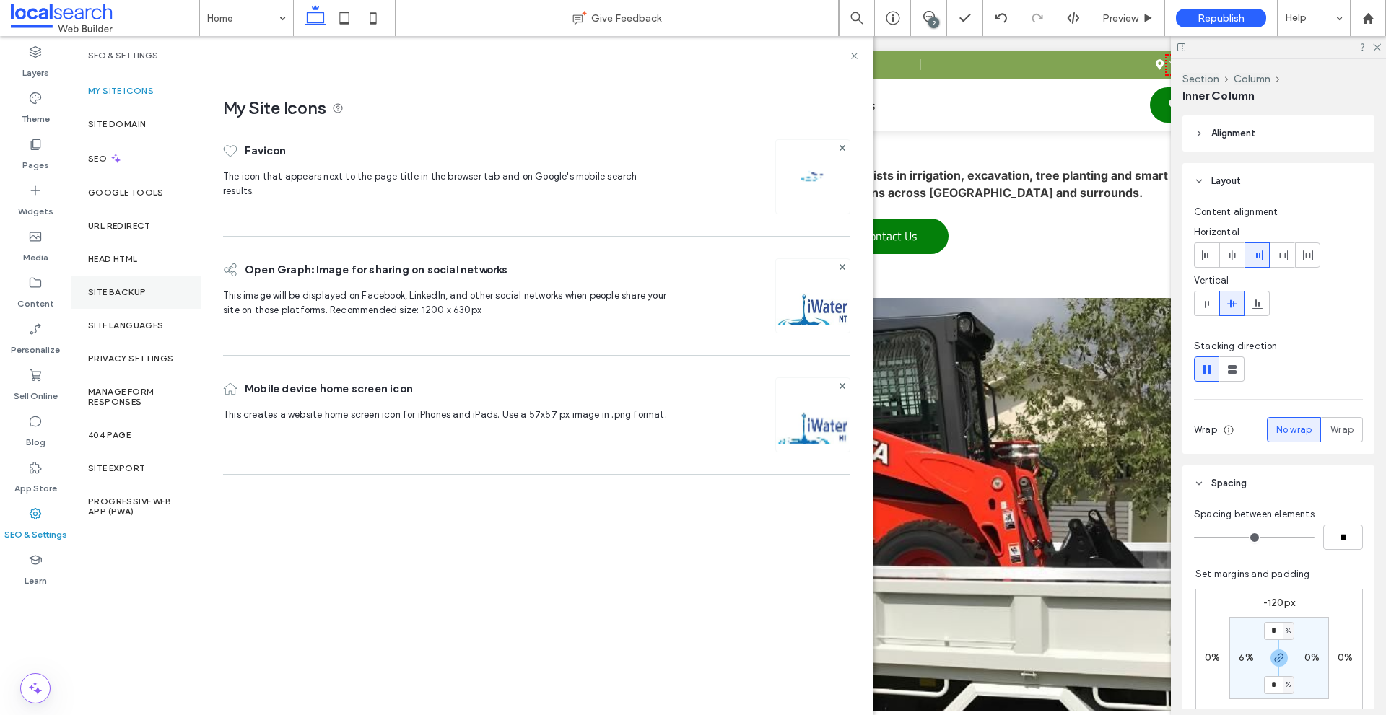
click at [103, 297] on label "Site Backup" at bounding box center [117, 292] width 58 height 10
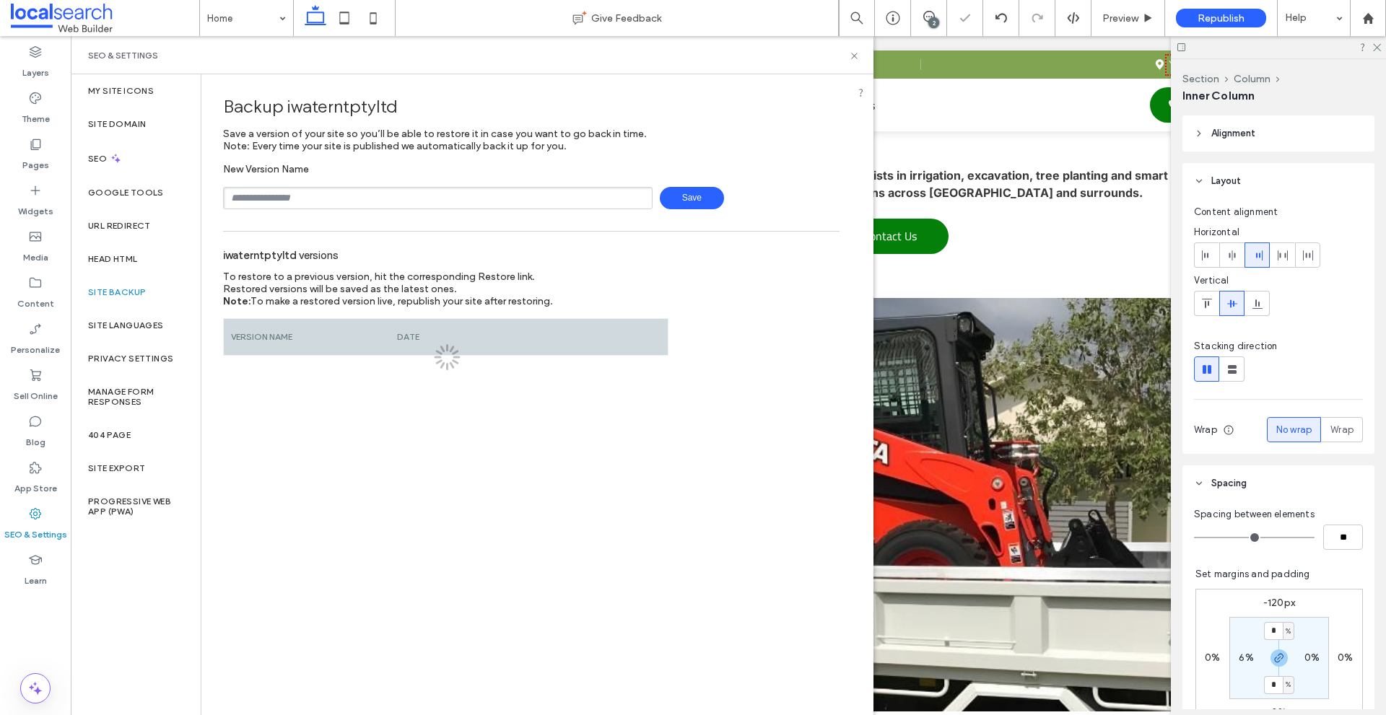
drag, startPoint x: 295, startPoint y: 219, endPoint x: 297, endPoint y: 204, distance: 15.2
click at [297, 204] on input "text" at bounding box center [437, 198] width 429 height 22
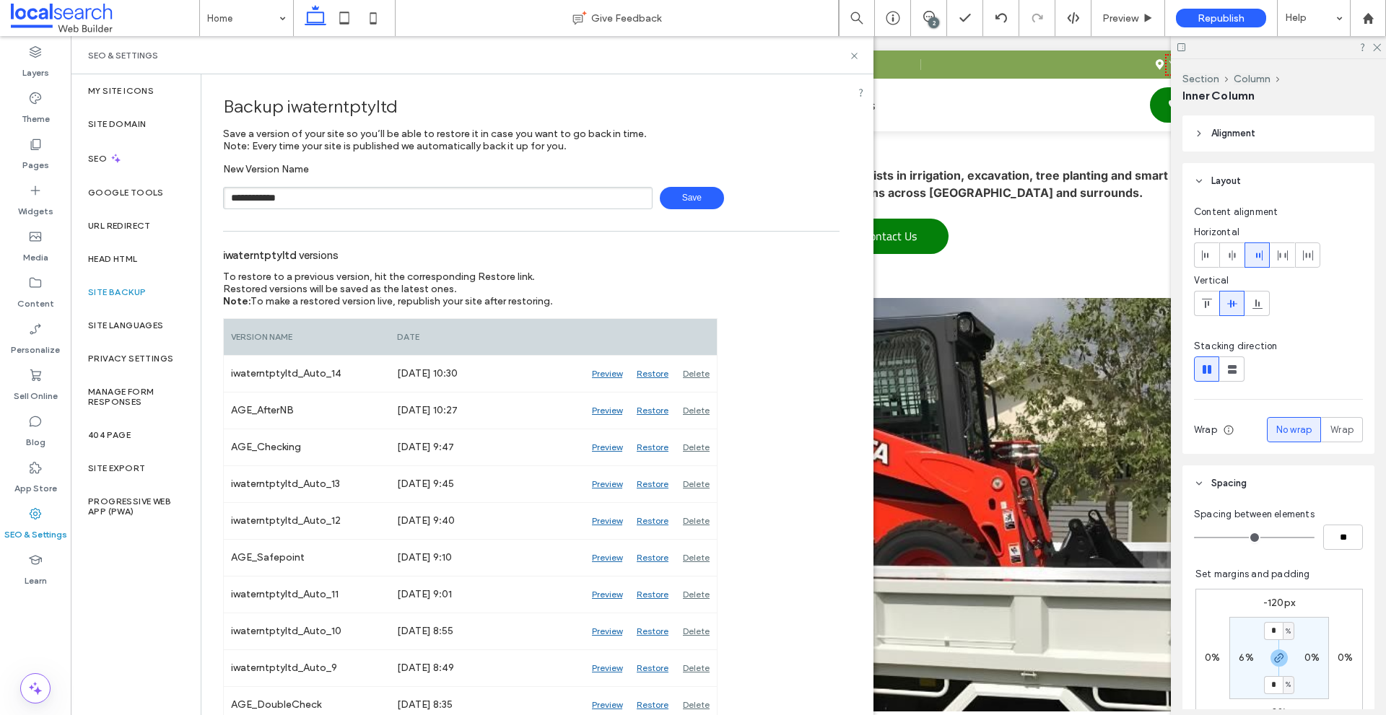
type input "**********"
click at [699, 192] on span "Save" at bounding box center [692, 198] width 64 height 22
click at [855, 58] on icon at bounding box center [854, 56] width 11 height 11
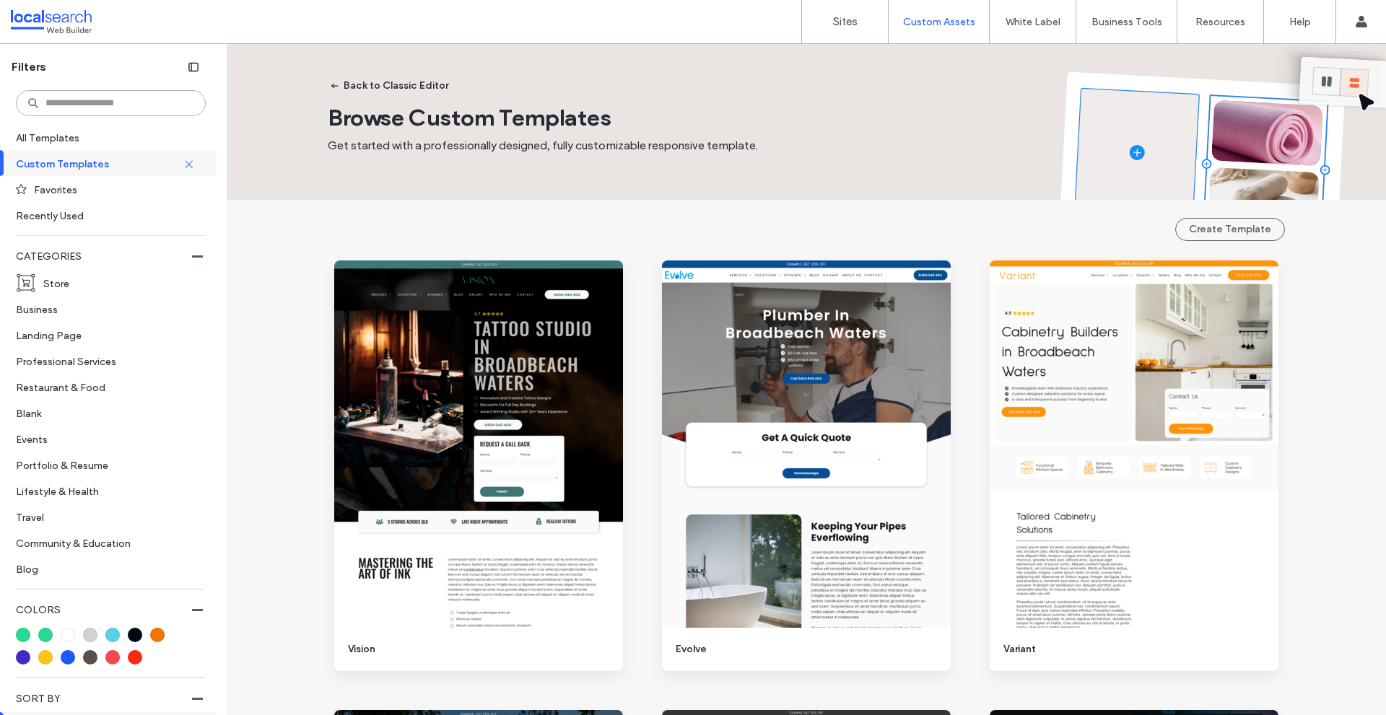
click at [144, 99] on input at bounding box center [111, 103] width 190 height 26
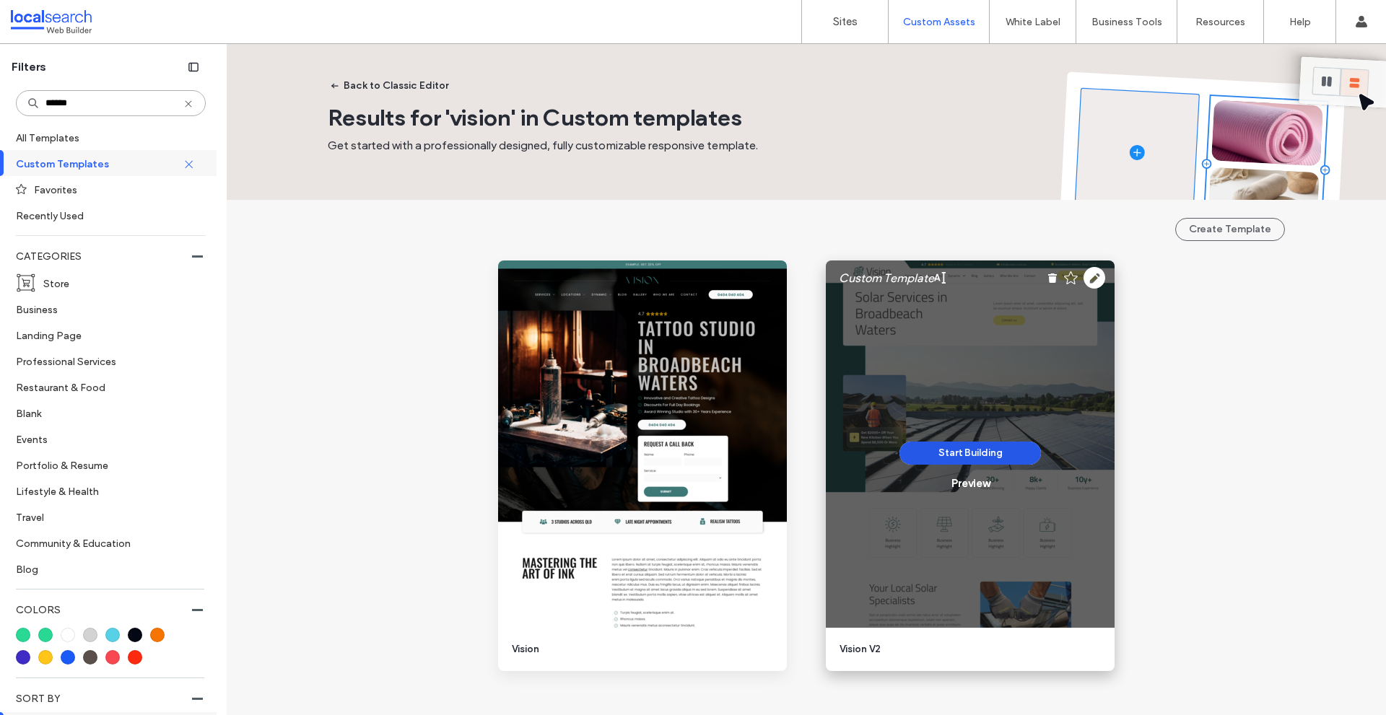
type input "******"
click at [941, 455] on button "Start Building" at bounding box center [969, 453] width 141 height 23
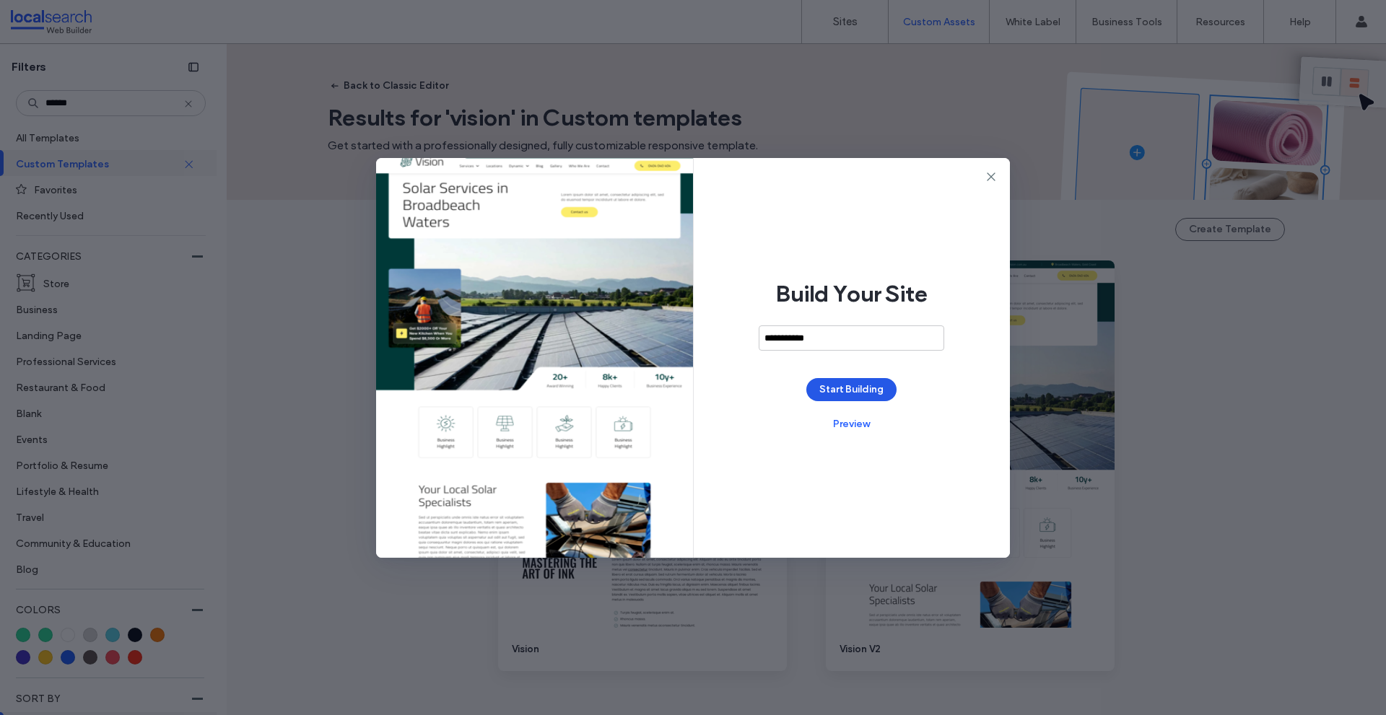
type input "**********"
click at [876, 391] on button "Start Building" at bounding box center [851, 389] width 90 height 23
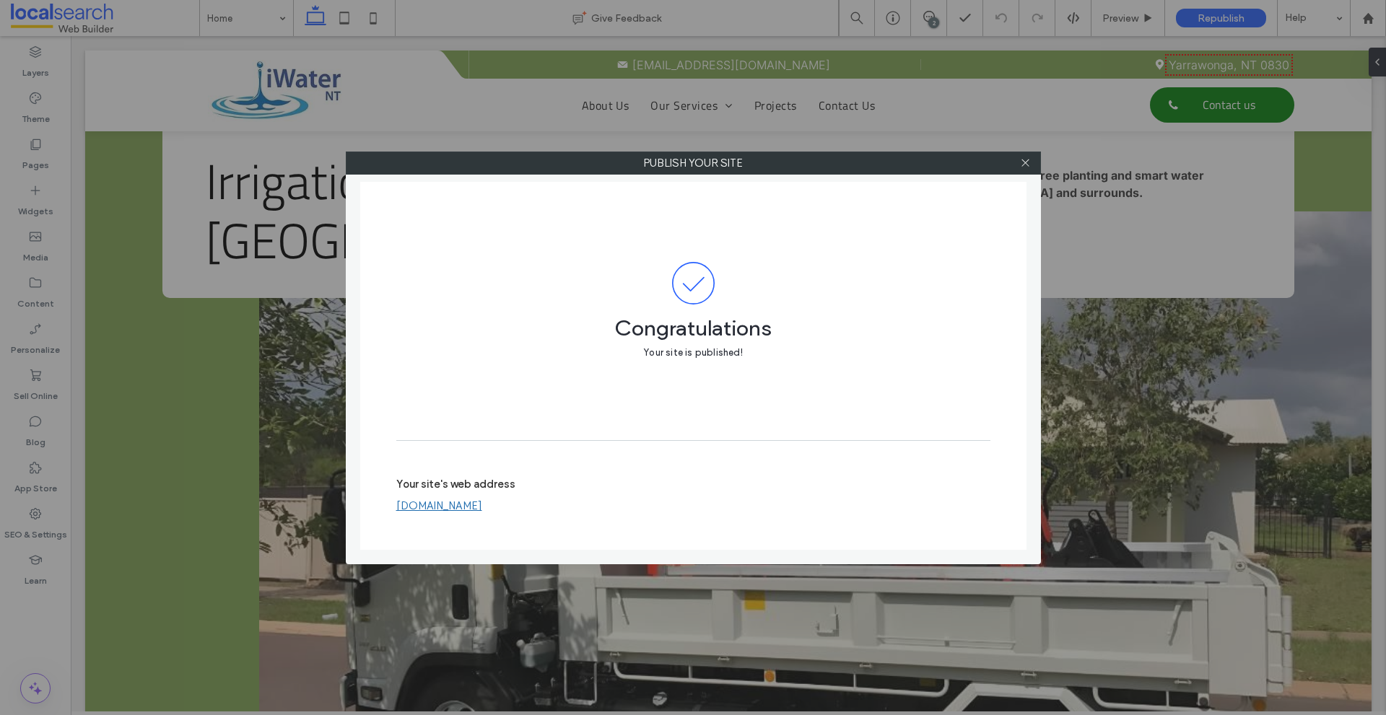
click at [482, 511] on link "[DOMAIN_NAME]" at bounding box center [439, 506] width 86 height 13
click at [1023, 160] on icon at bounding box center [1025, 162] width 11 height 11
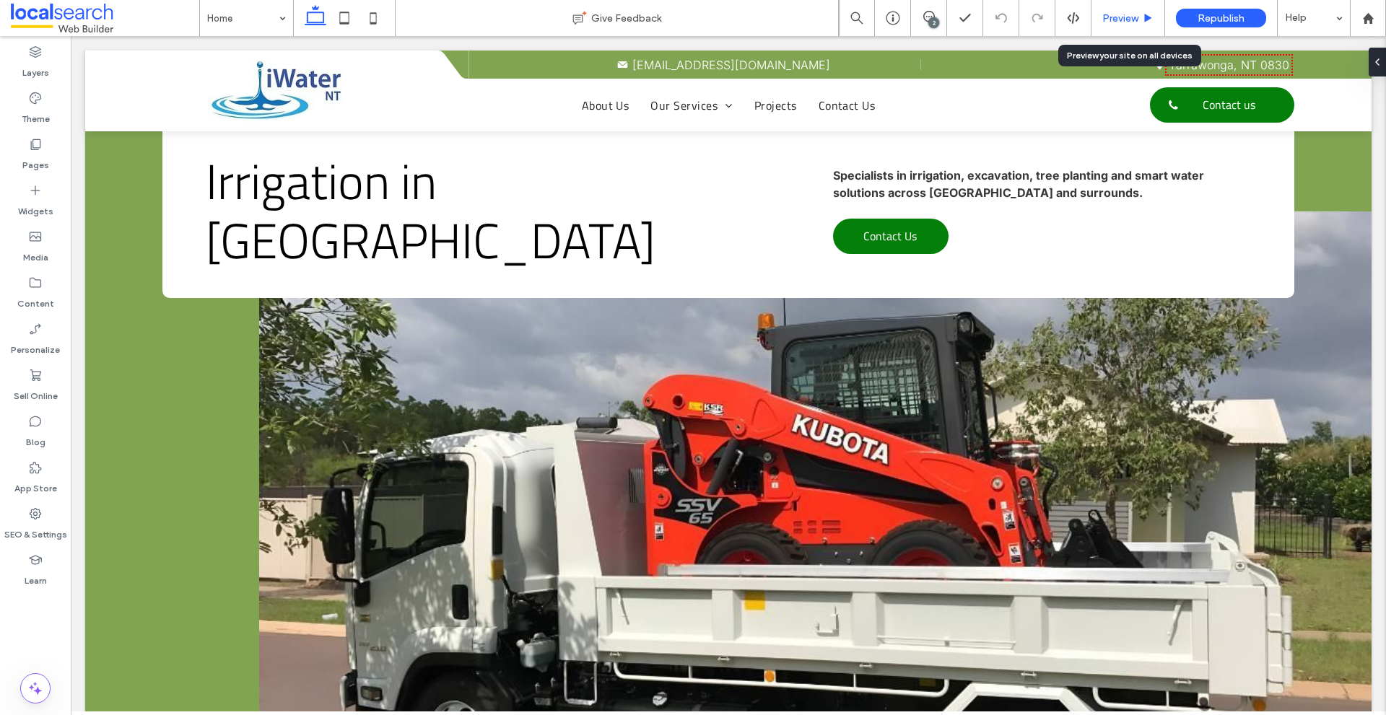
click at [1114, 17] on span "Preview" at bounding box center [1120, 18] width 36 height 12
